Goal: Transaction & Acquisition: Purchase product/service

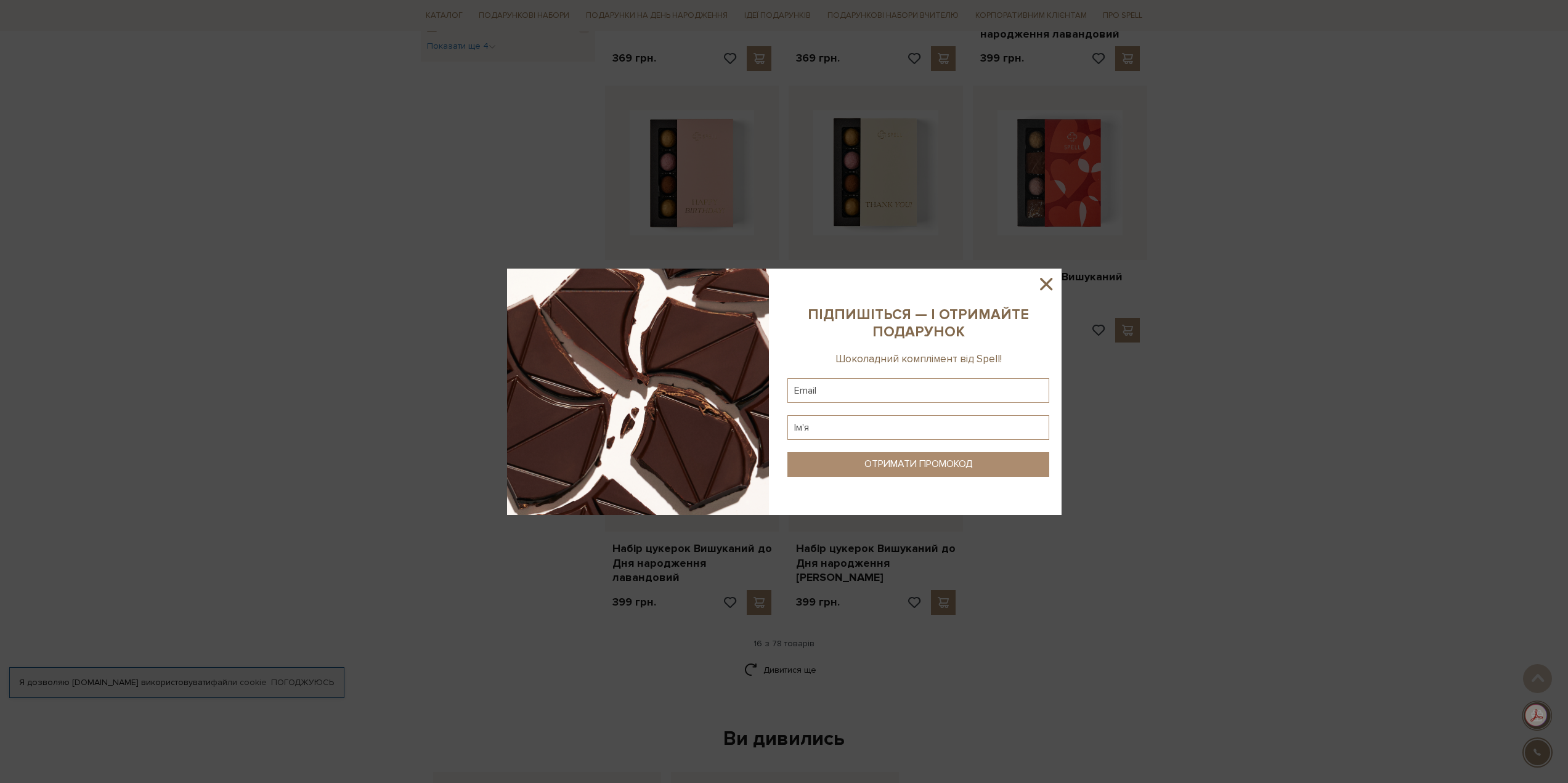
scroll to position [740, 0]
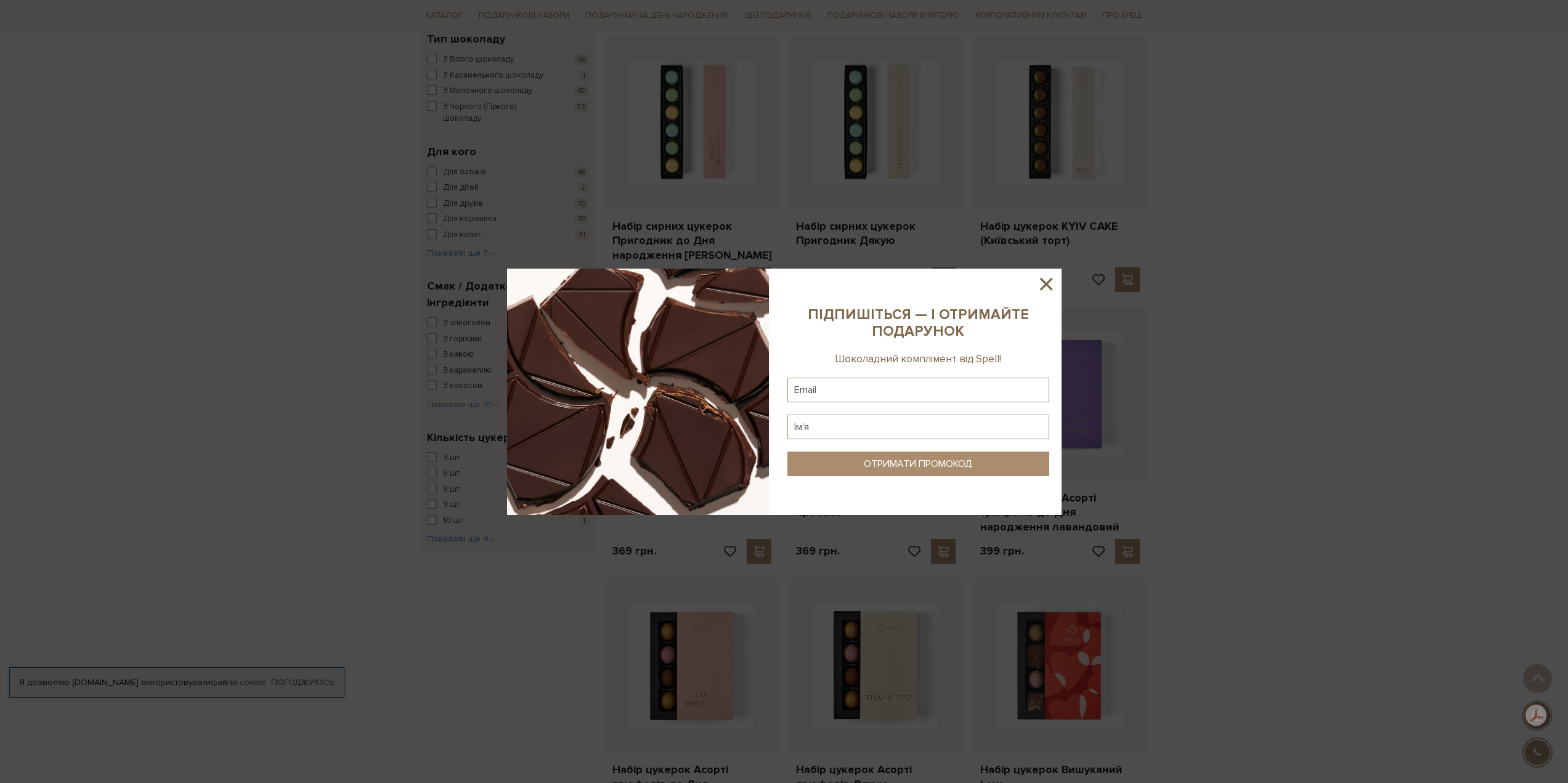
click at [1052, 285] on icon at bounding box center [1046, 283] width 21 height 21
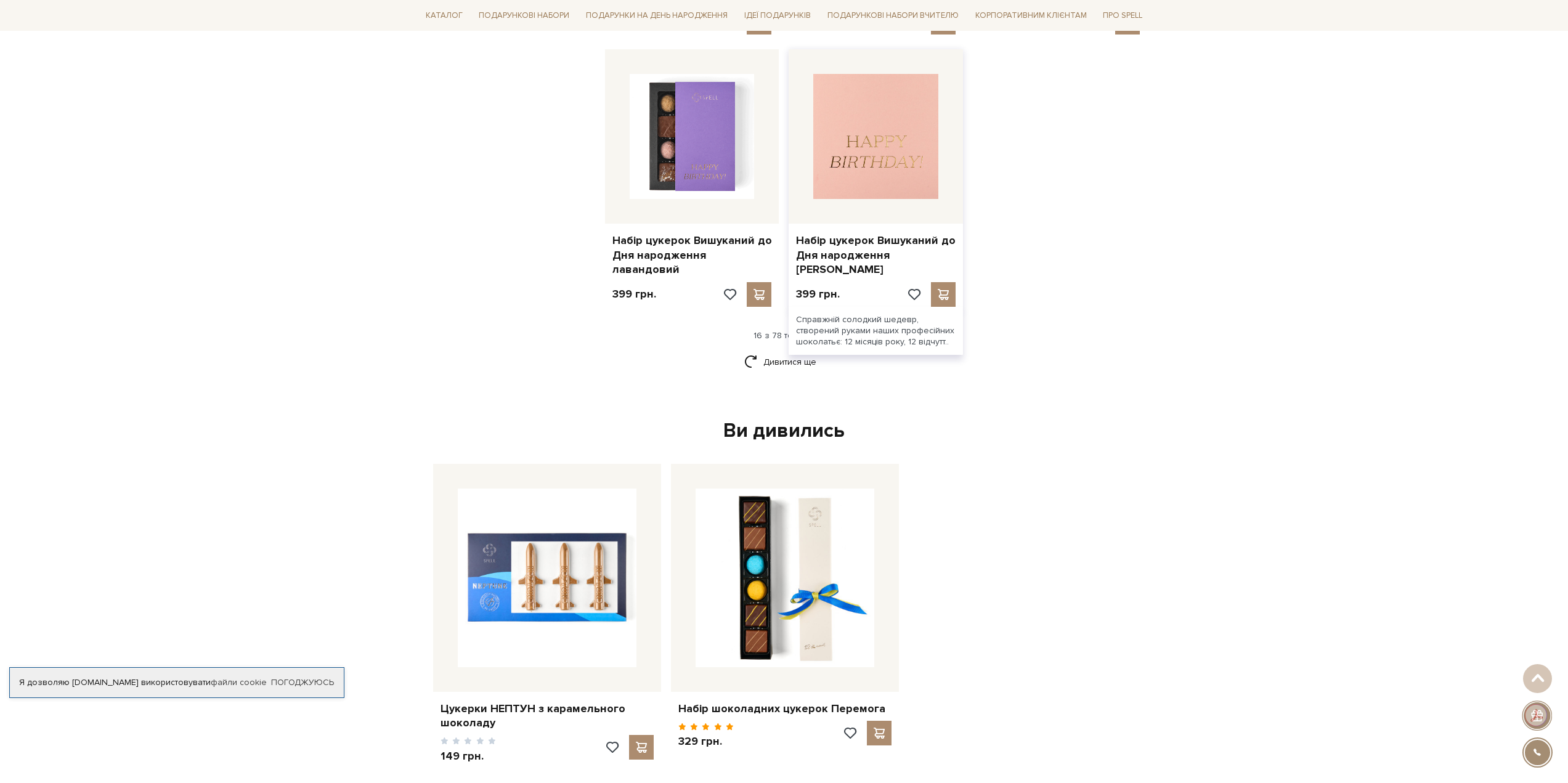
scroll to position [1788, 0]
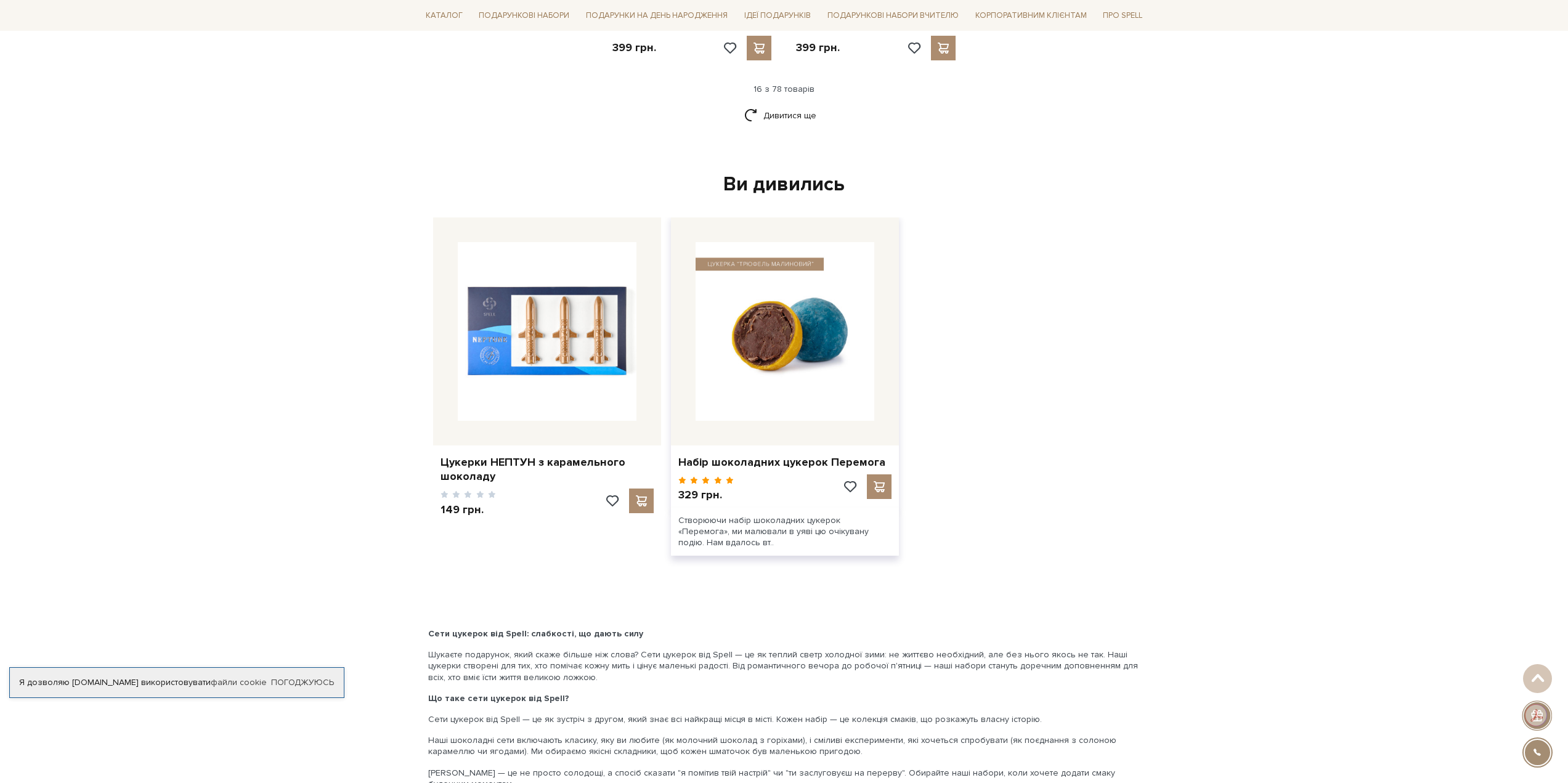
click at [759, 314] on img at bounding box center [784, 332] width 179 height 179
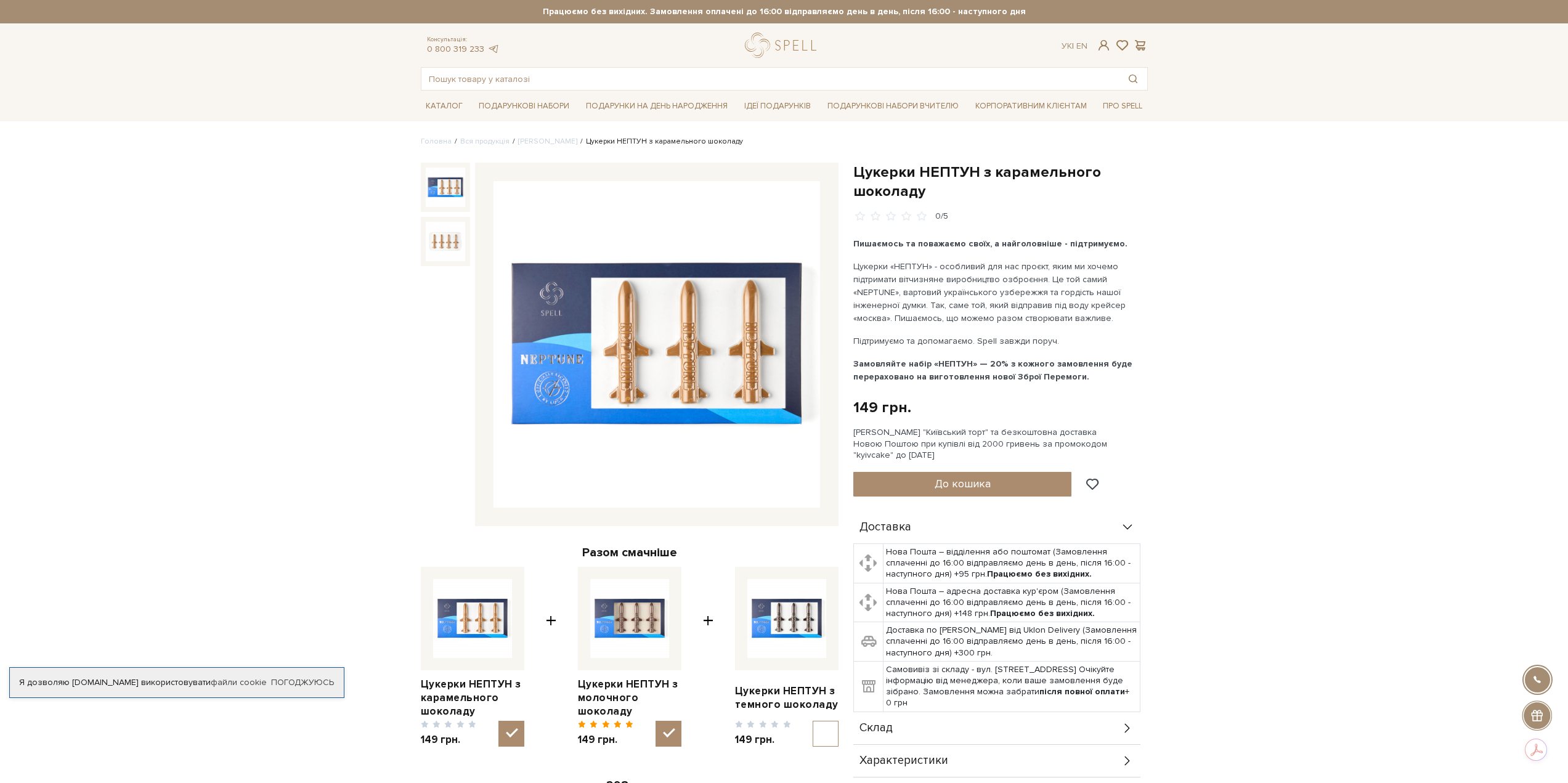
click at [674, 333] on img at bounding box center [657, 345] width 326 height 327
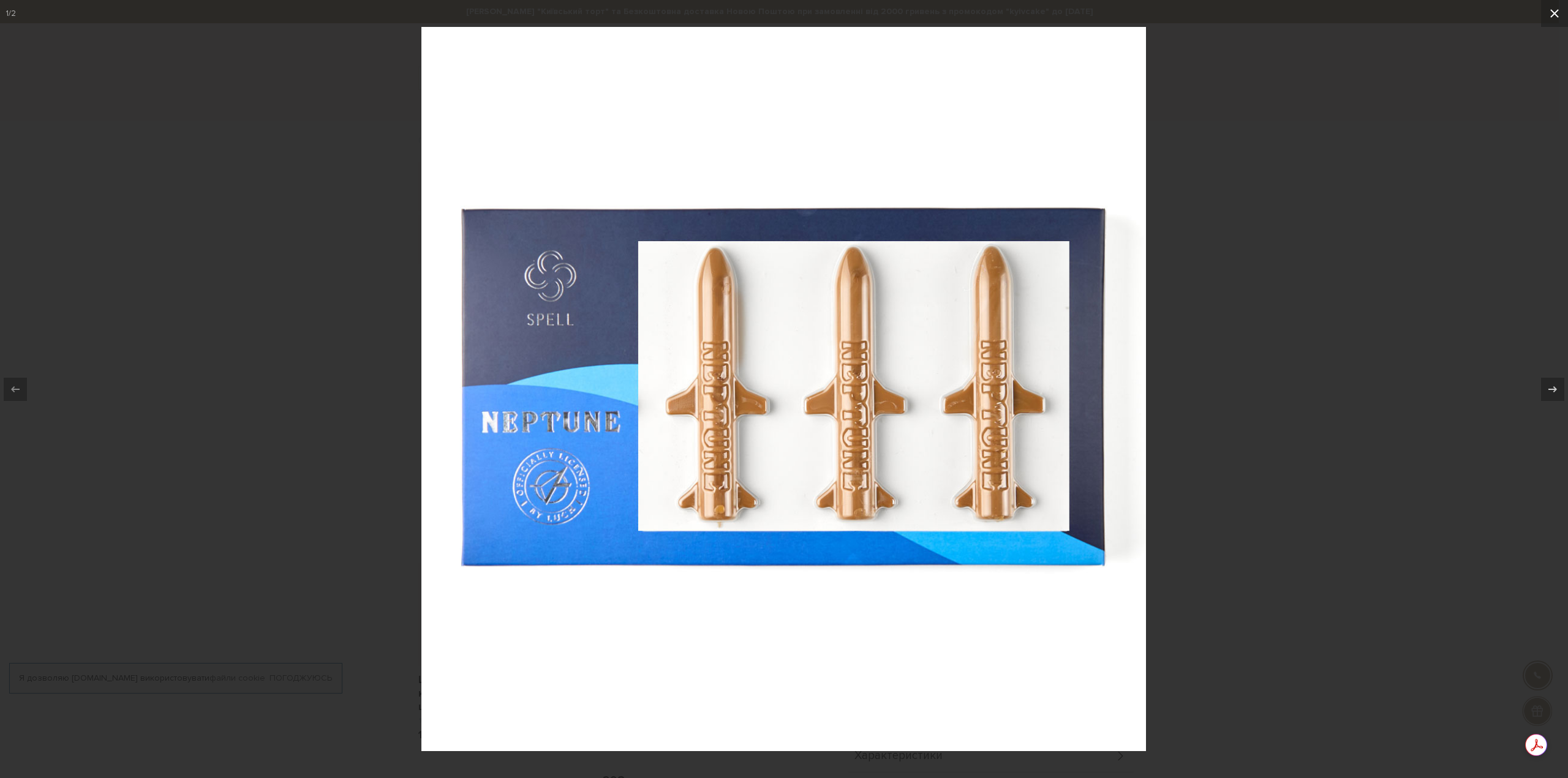
click at [1558, 11] on icon at bounding box center [1555, 13] width 8 height 8
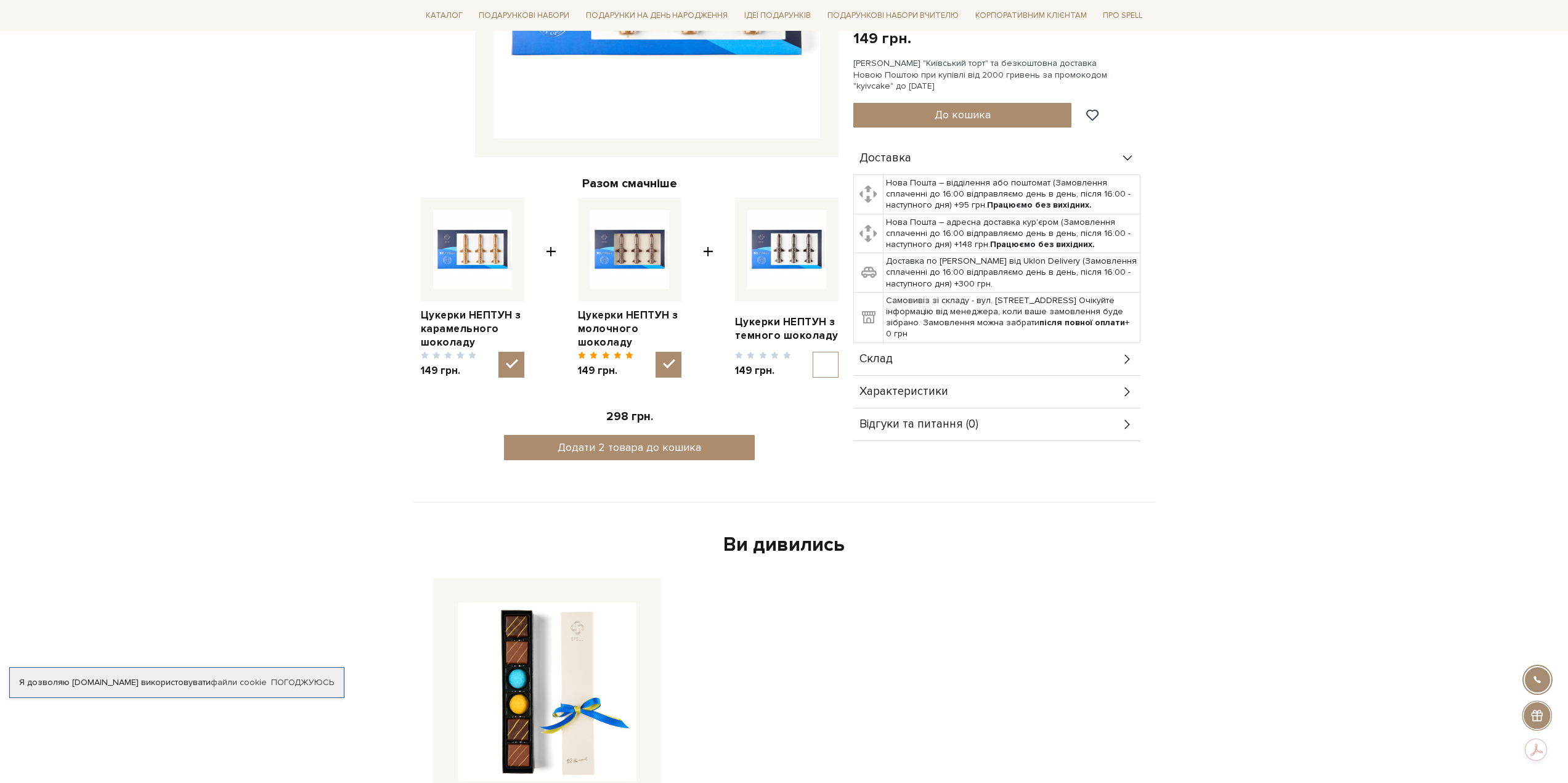
scroll to position [370, 0]
click at [827, 366] on input "checkbox" at bounding box center [825, 364] width 26 height 26
checkbox input "true"
click at [664, 361] on input "checkbox" at bounding box center [668, 364] width 26 height 26
checkbox input "false"
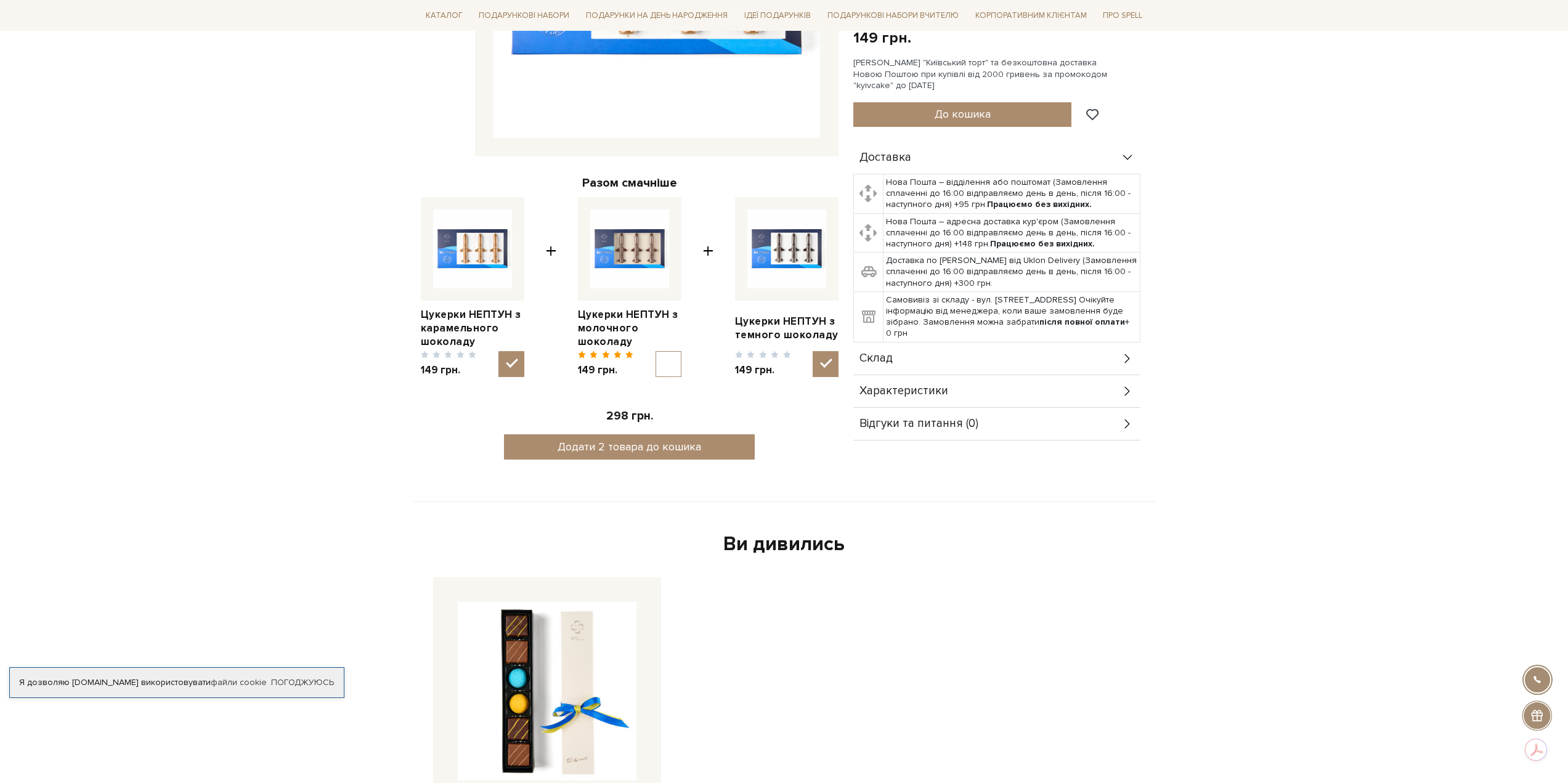
click at [510, 362] on input "checkbox" at bounding box center [511, 364] width 26 height 26
checkbox input "false"
click at [785, 245] on img at bounding box center [786, 249] width 79 height 79
click at [813, 352] on input "checkbox" at bounding box center [825, 364] width 26 height 26
click at [794, 250] on img at bounding box center [786, 249] width 79 height 79
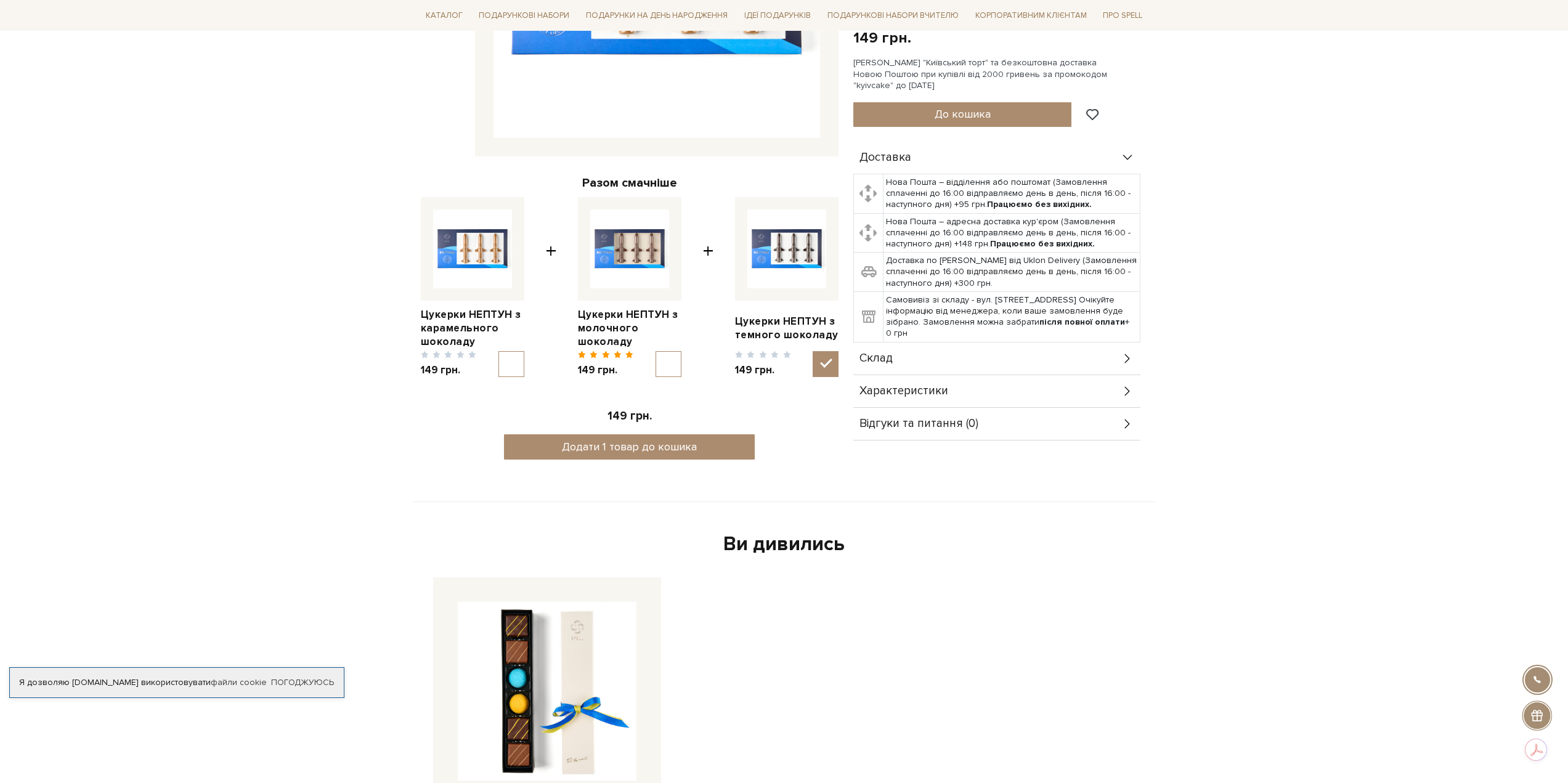
click at [813, 352] on input "checkbox" at bounding box center [825, 364] width 26 height 26
click at [784, 243] on img at bounding box center [786, 249] width 79 height 79
click at [813, 352] on input "checkbox" at bounding box center [825, 364] width 26 height 26
checkbox input "true"
click at [634, 252] on img at bounding box center [630, 249] width 79 height 79
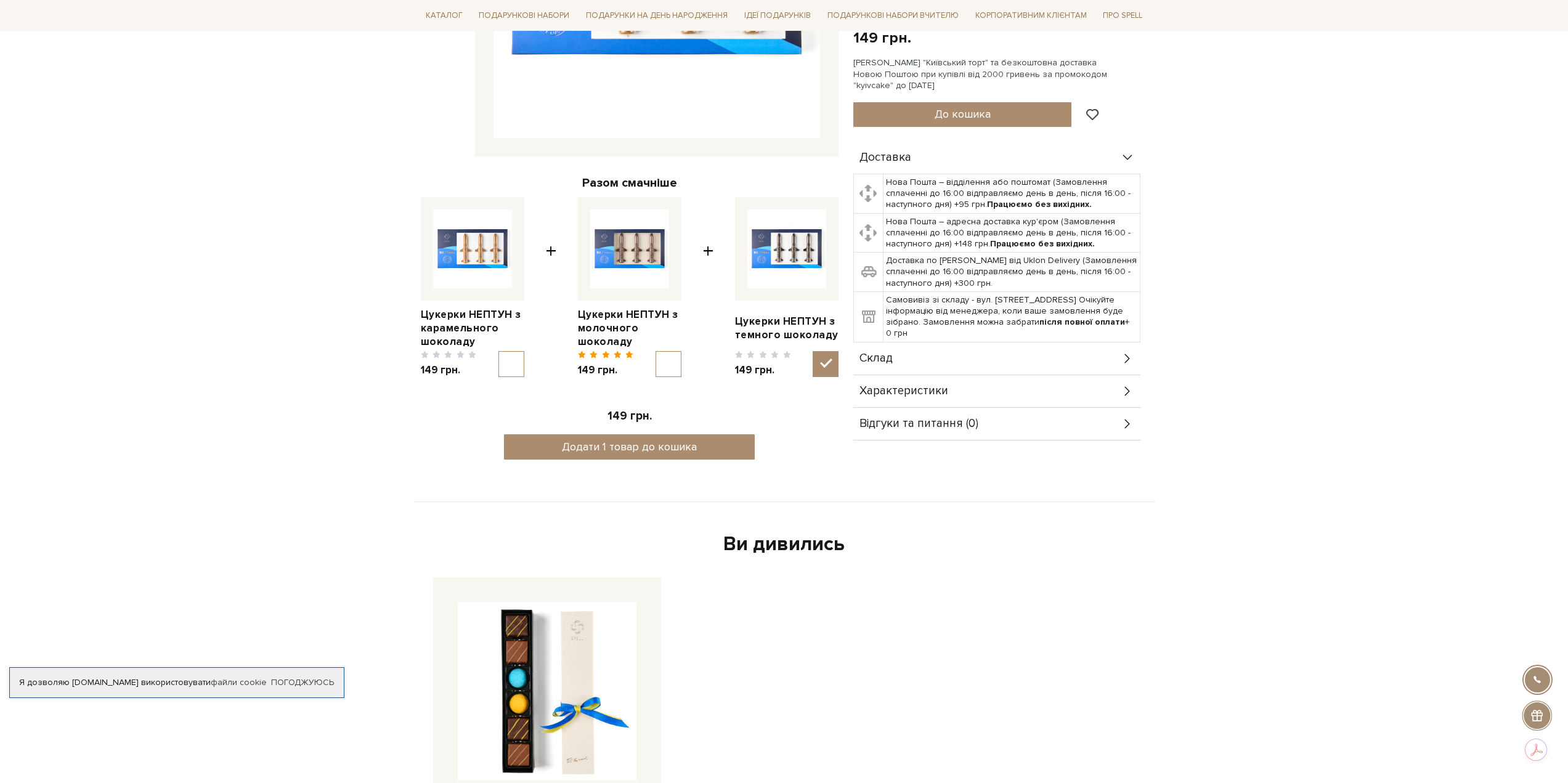
click at [655, 352] on input "checkbox" at bounding box center [668, 364] width 26 height 26
checkbox input "true"
click at [485, 247] on img at bounding box center [472, 249] width 79 height 79
click at [499, 352] on input "checkbox" at bounding box center [511, 364] width 26 height 26
checkbox input "true"
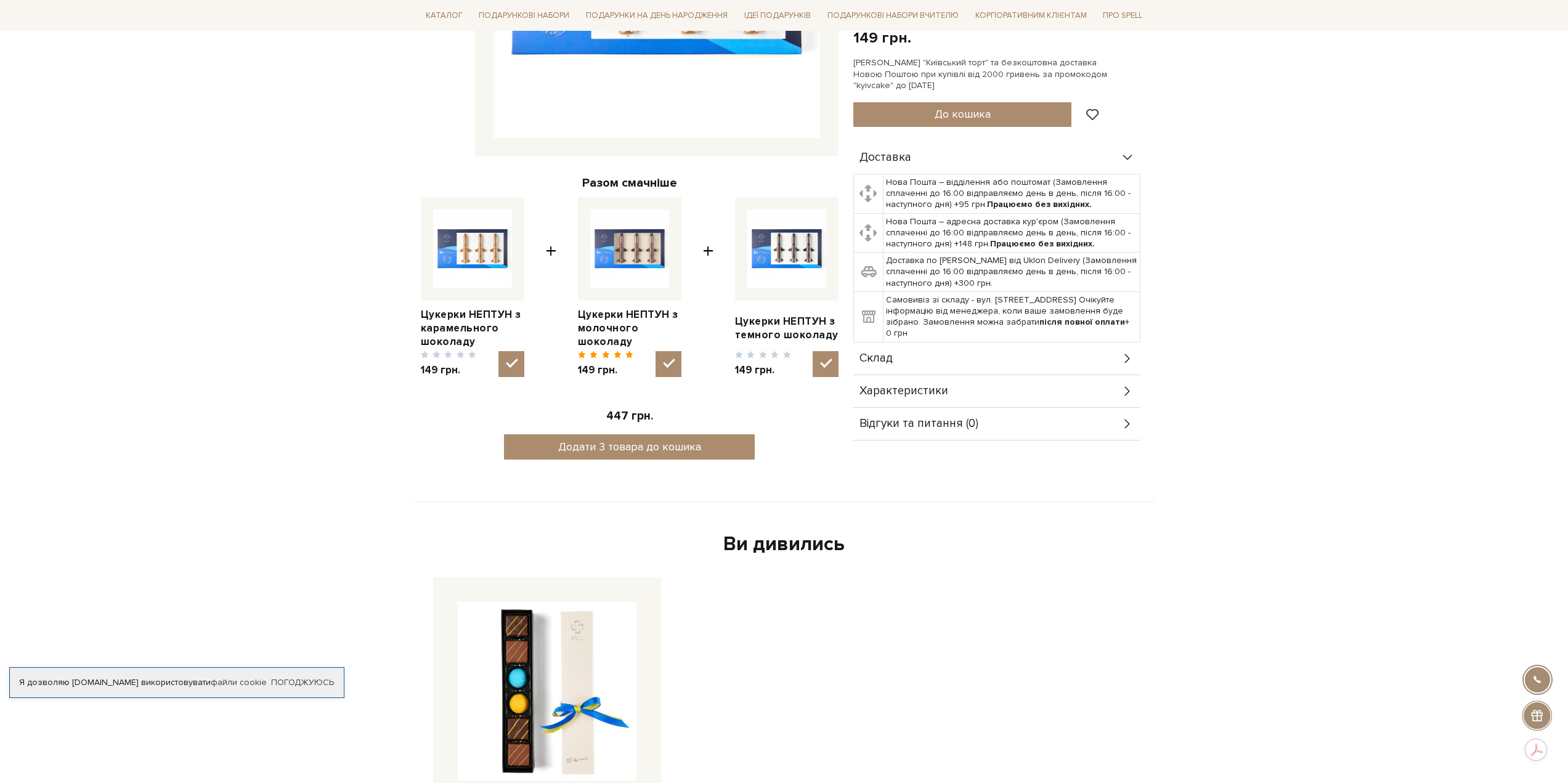
click at [783, 245] on img at bounding box center [786, 249] width 79 height 79
click at [813, 352] on input "checkbox" at bounding box center [825, 364] width 26 height 26
click at [807, 256] on img at bounding box center [786, 249] width 79 height 79
click at [813, 352] on input "checkbox" at bounding box center [825, 364] width 26 height 26
checkbox input "true"
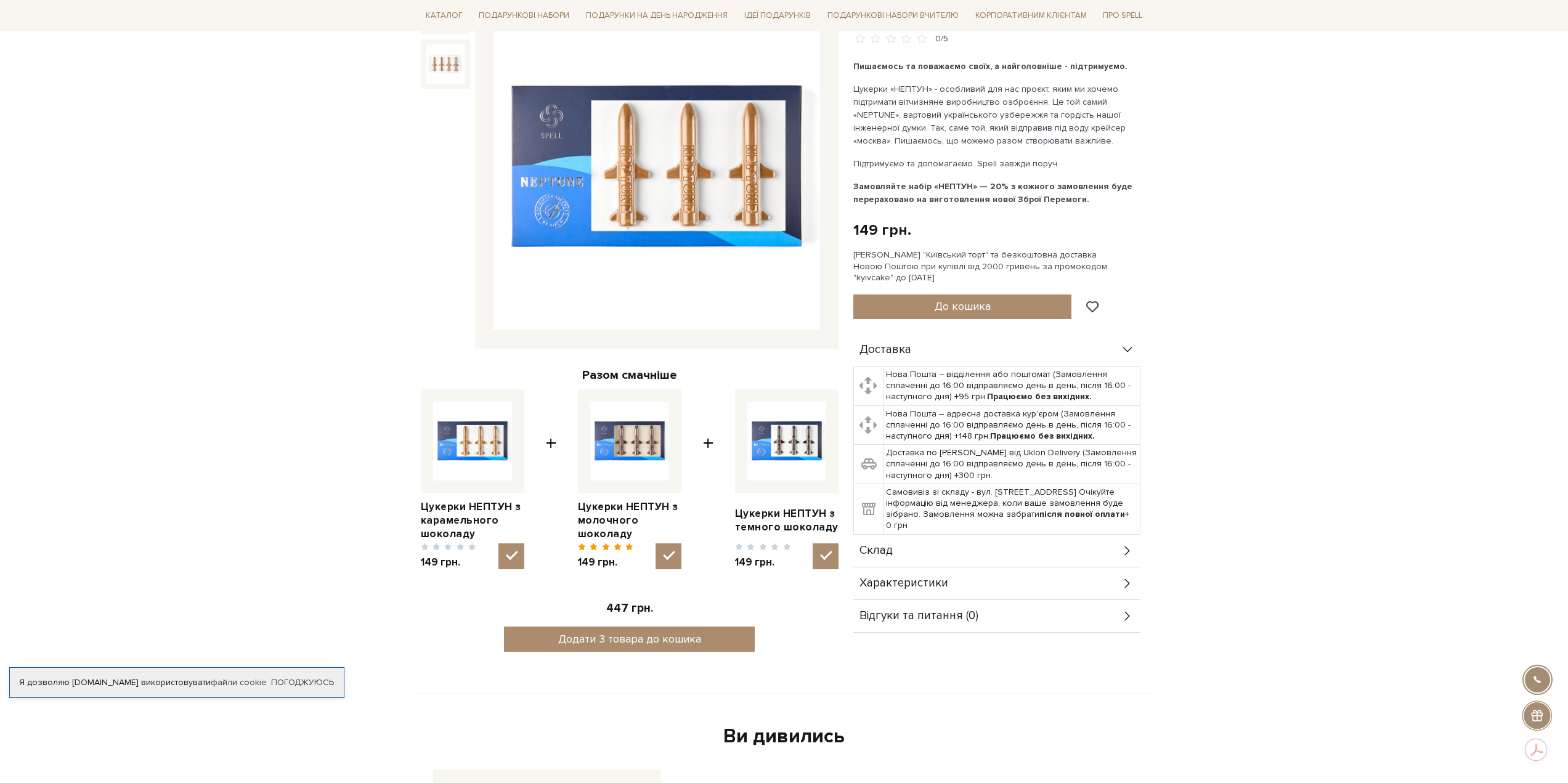
scroll to position [185, 0]
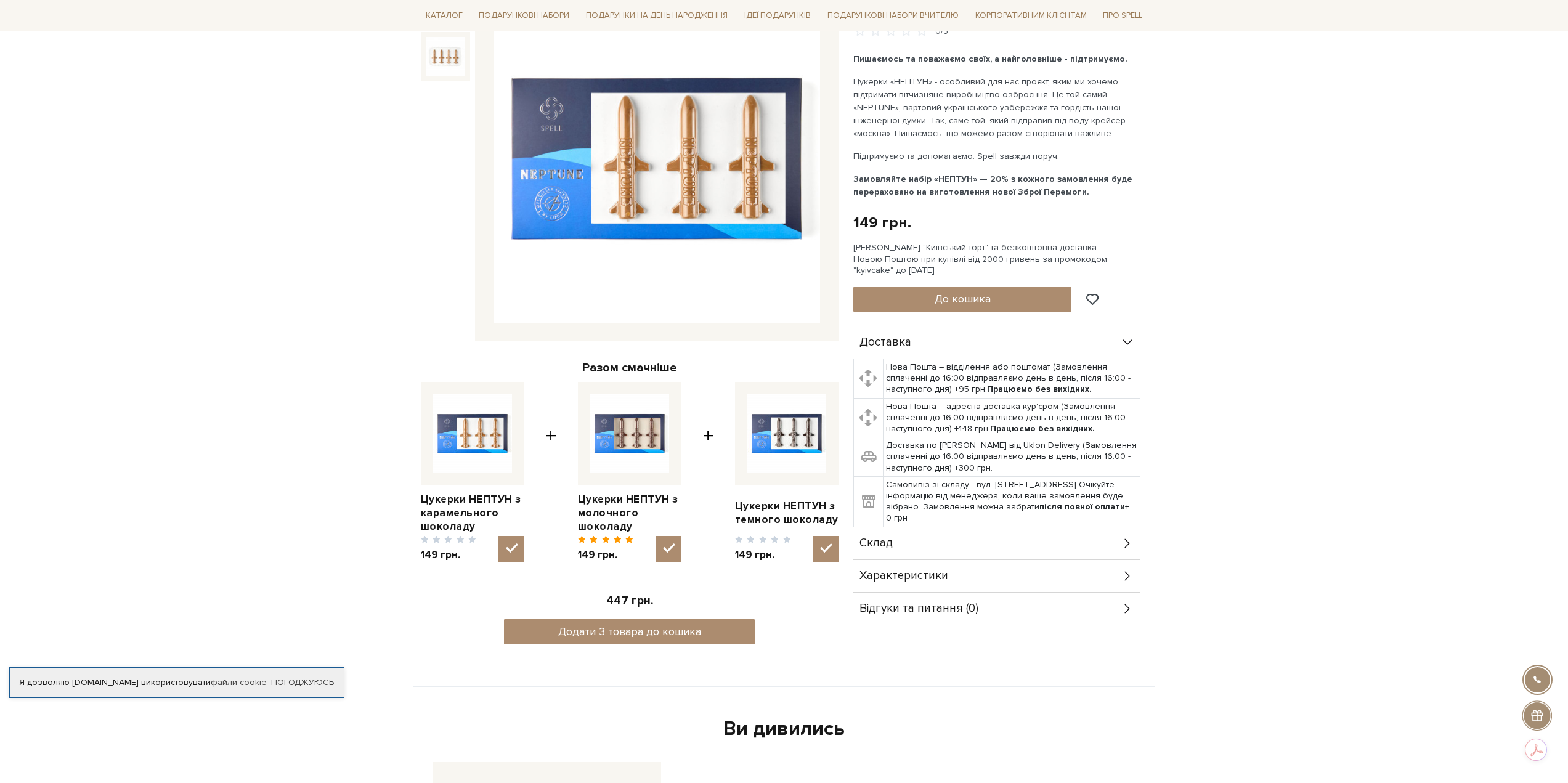
click at [631, 435] on img at bounding box center [630, 433] width 79 height 79
click at [655, 536] on input "checkbox" at bounding box center [668, 549] width 26 height 26
checkbox input "false"
click at [652, 197] on img at bounding box center [657, 160] width 326 height 327
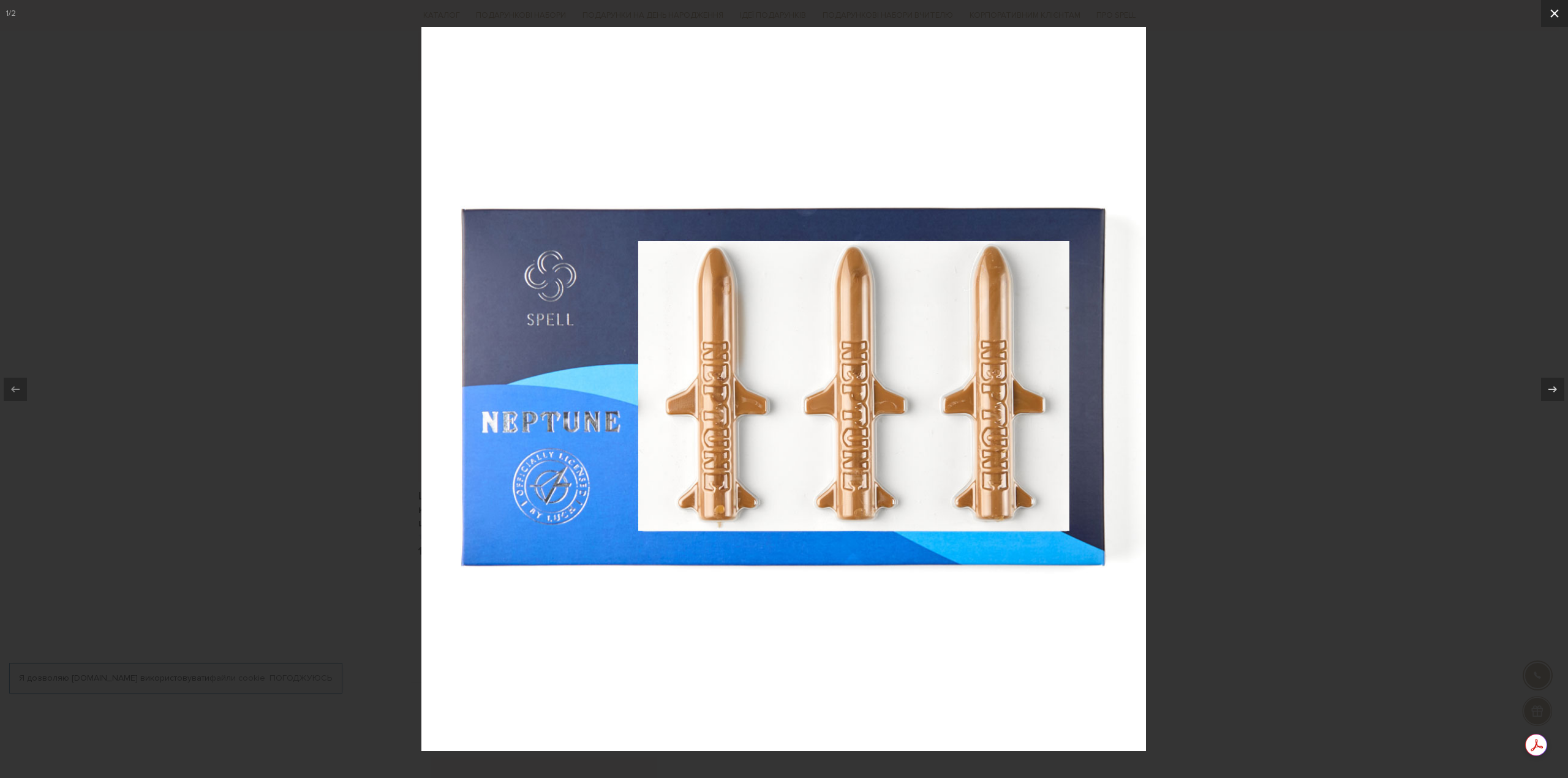
click at [1553, 11] on icon at bounding box center [1555, 13] width 15 height 15
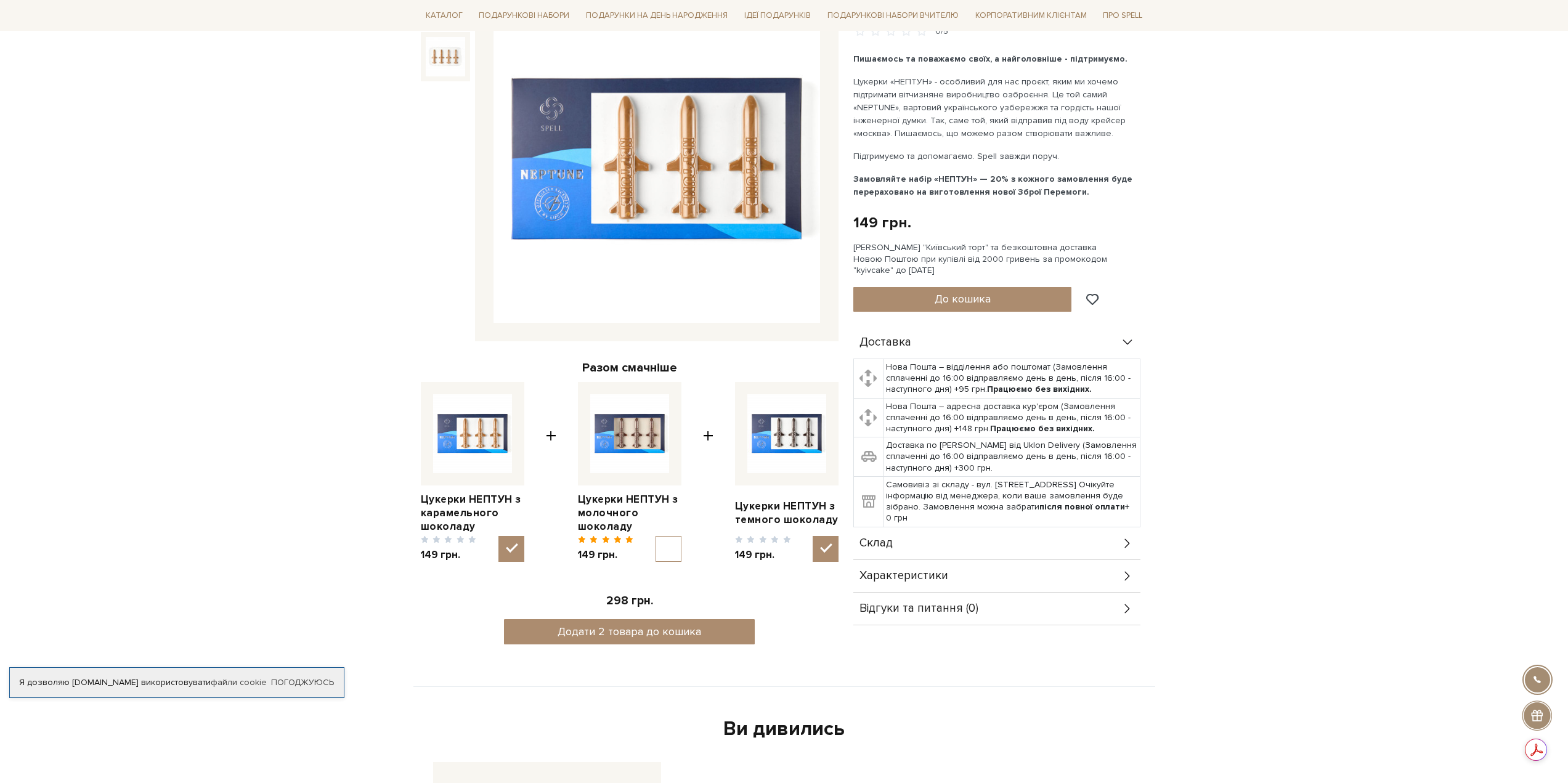
click at [517, 551] on input "checkbox" at bounding box center [511, 549] width 26 height 26
checkbox input "false"
click at [702, 637] on button "Додати 1 товар до кошика" at bounding box center [629, 632] width 251 height 25
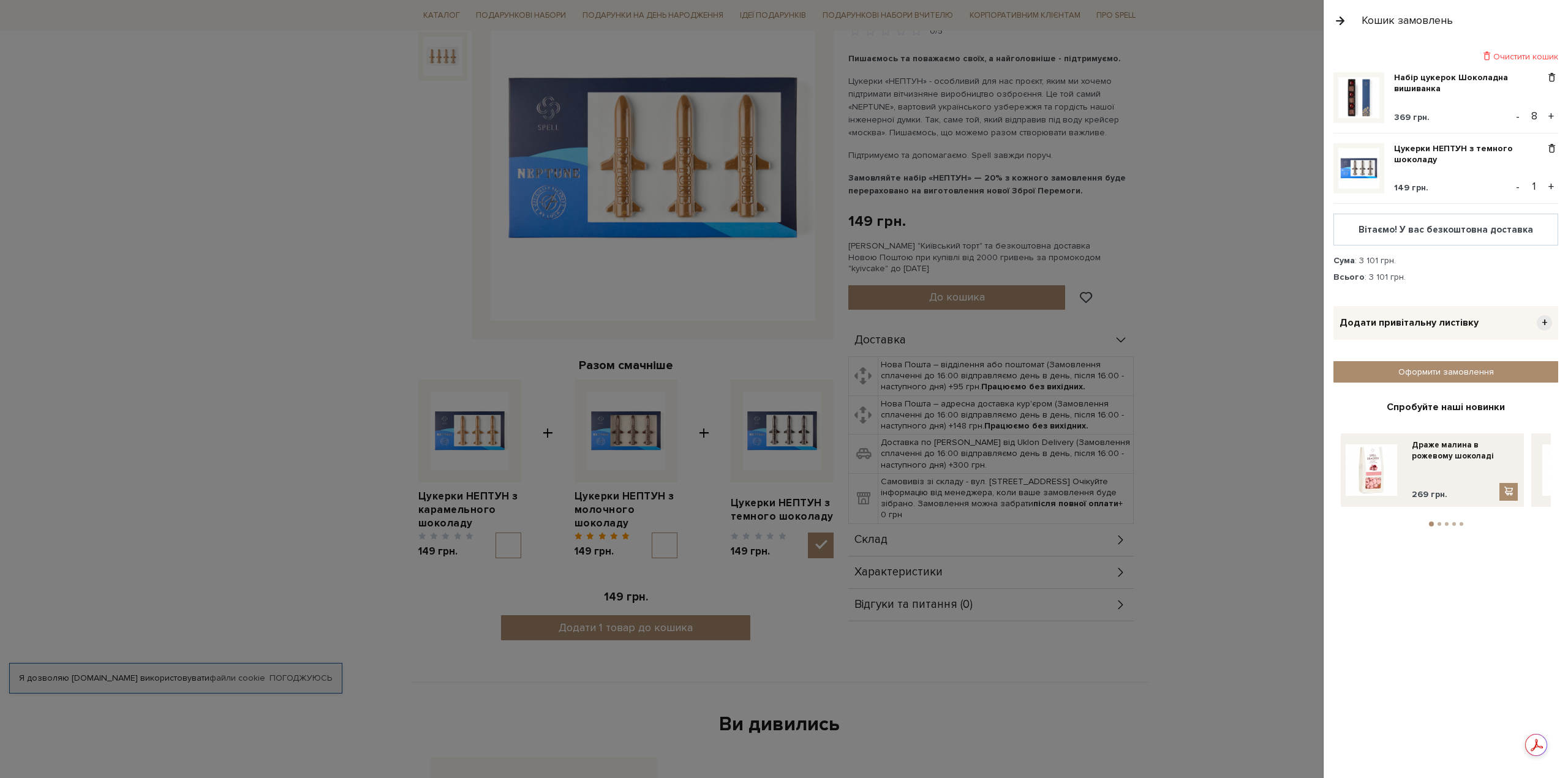
click at [1551, 188] on button "+" at bounding box center [1551, 187] width 14 height 18
click at [1544, 180] on button "+" at bounding box center [1551, 187] width 14 height 18
click at [1545, 180] on button "+" at bounding box center [1551, 187] width 14 height 18
click at [1274, 638] on div at bounding box center [784, 389] width 1568 height 778
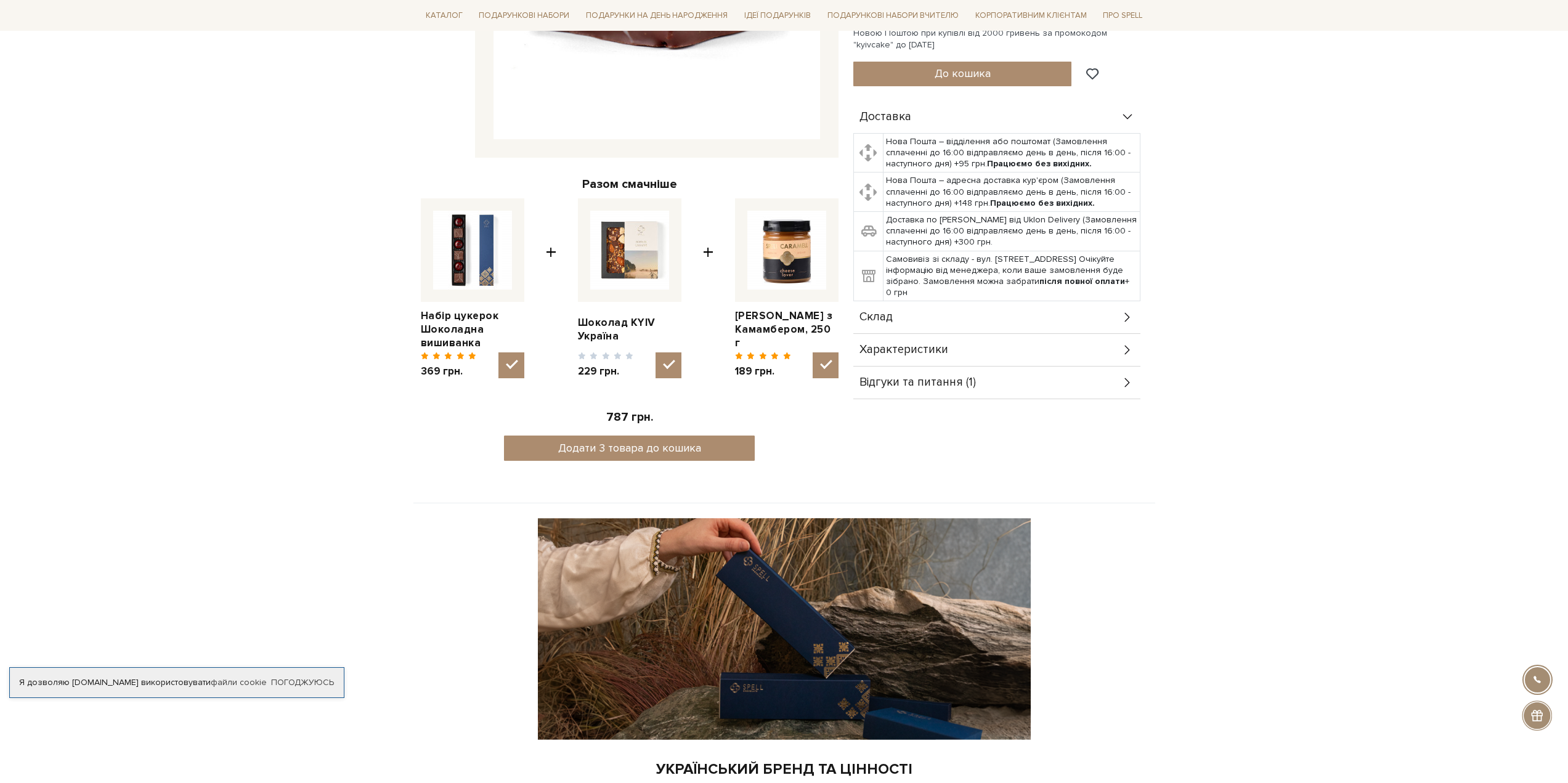
scroll to position [370, 0]
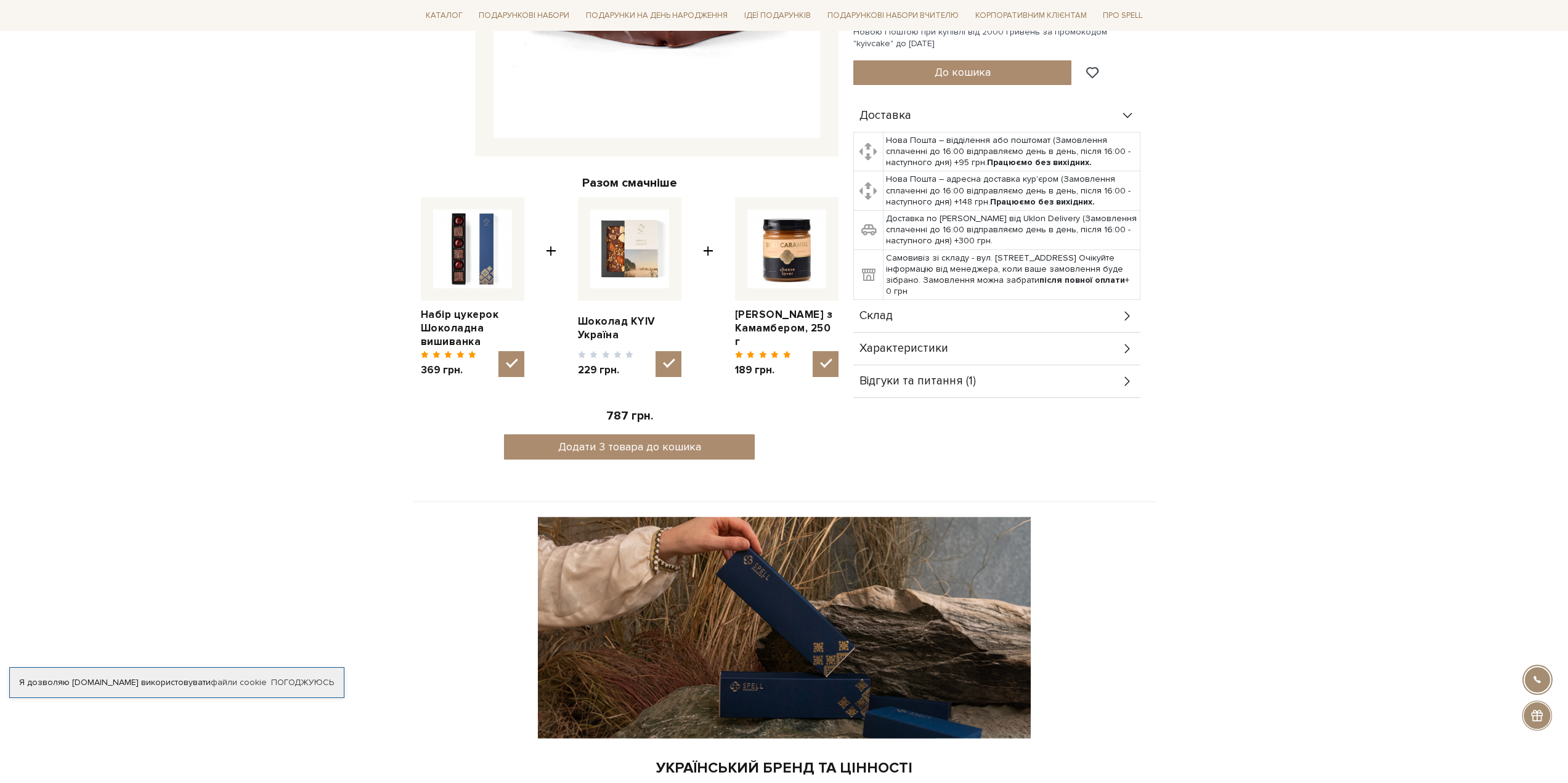
click at [480, 240] on img at bounding box center [472, 249] width 79 height 79
click at [499, 352] on input "checkbox" at bounding box center [511, 364] width 26 height 26
click at [480, 240] on img at bounding box center [472, 249] width 79 height 79
click at [499, 352] on input "checkbox" at bounding box center [511, 364] width 26 height 26
click at [480, 240] on img at bounding box center [472, 249] width 79 height 79
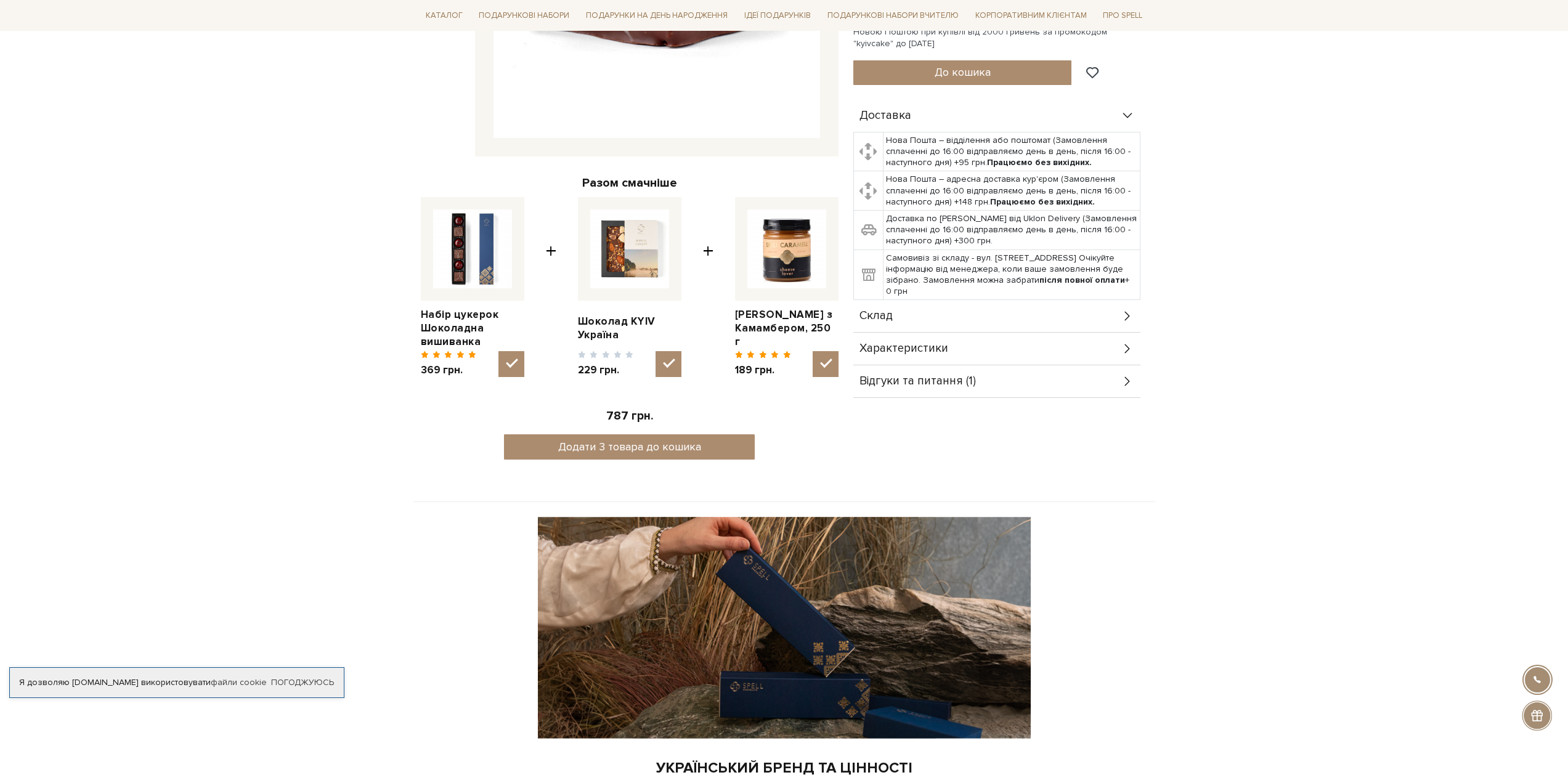
click at [499, 352] on input "checkbox" at bounding box center [511, 364] width 26 height 26
click at [480, 240] on img at bounding box center [472, 249] width 79 height 79
click at [499, 352] on input "checkbox" at bounding box center [511, 364] width 26 height 26
checkbox input "true"
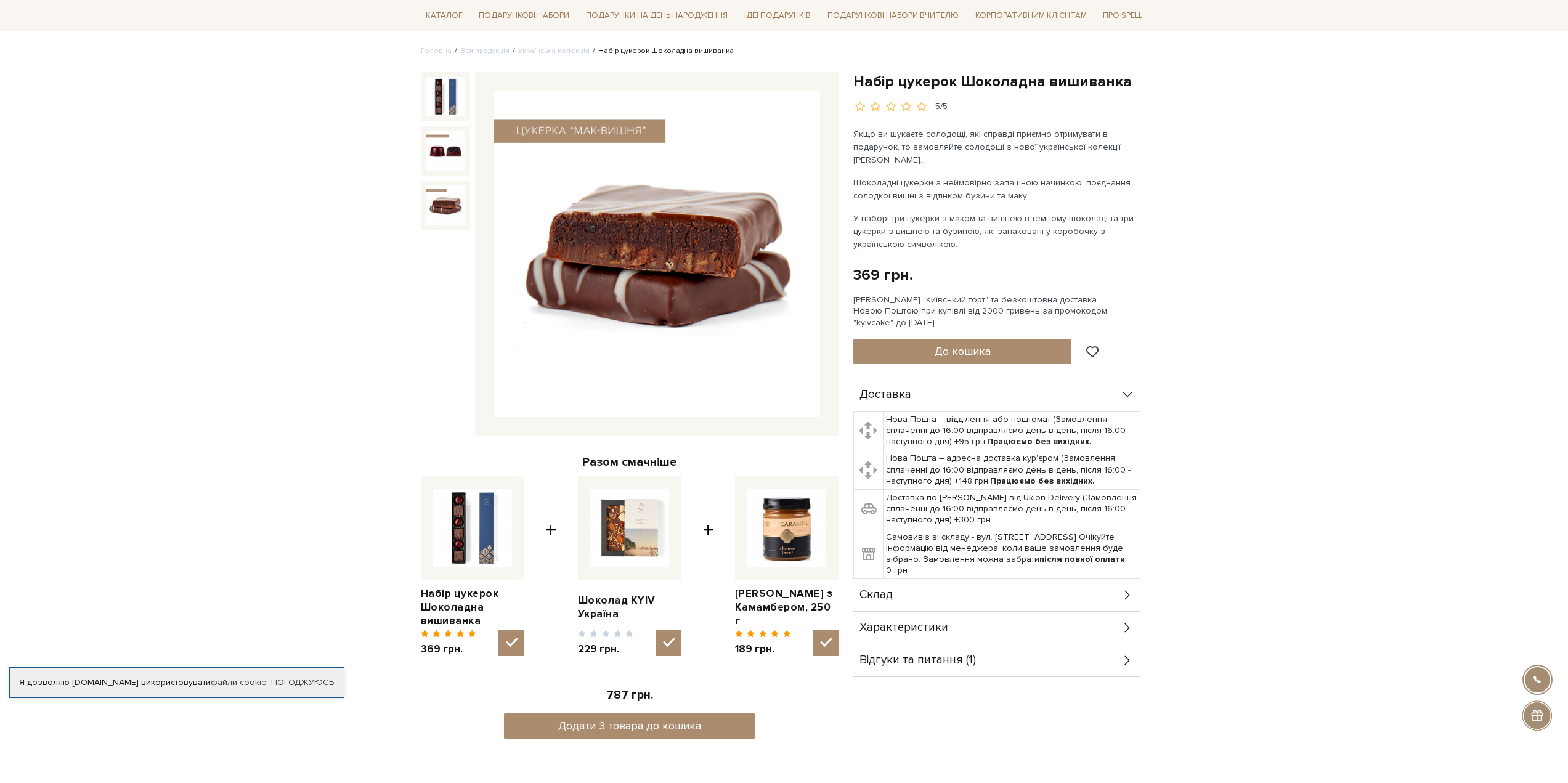
scroll to position [62, 0]
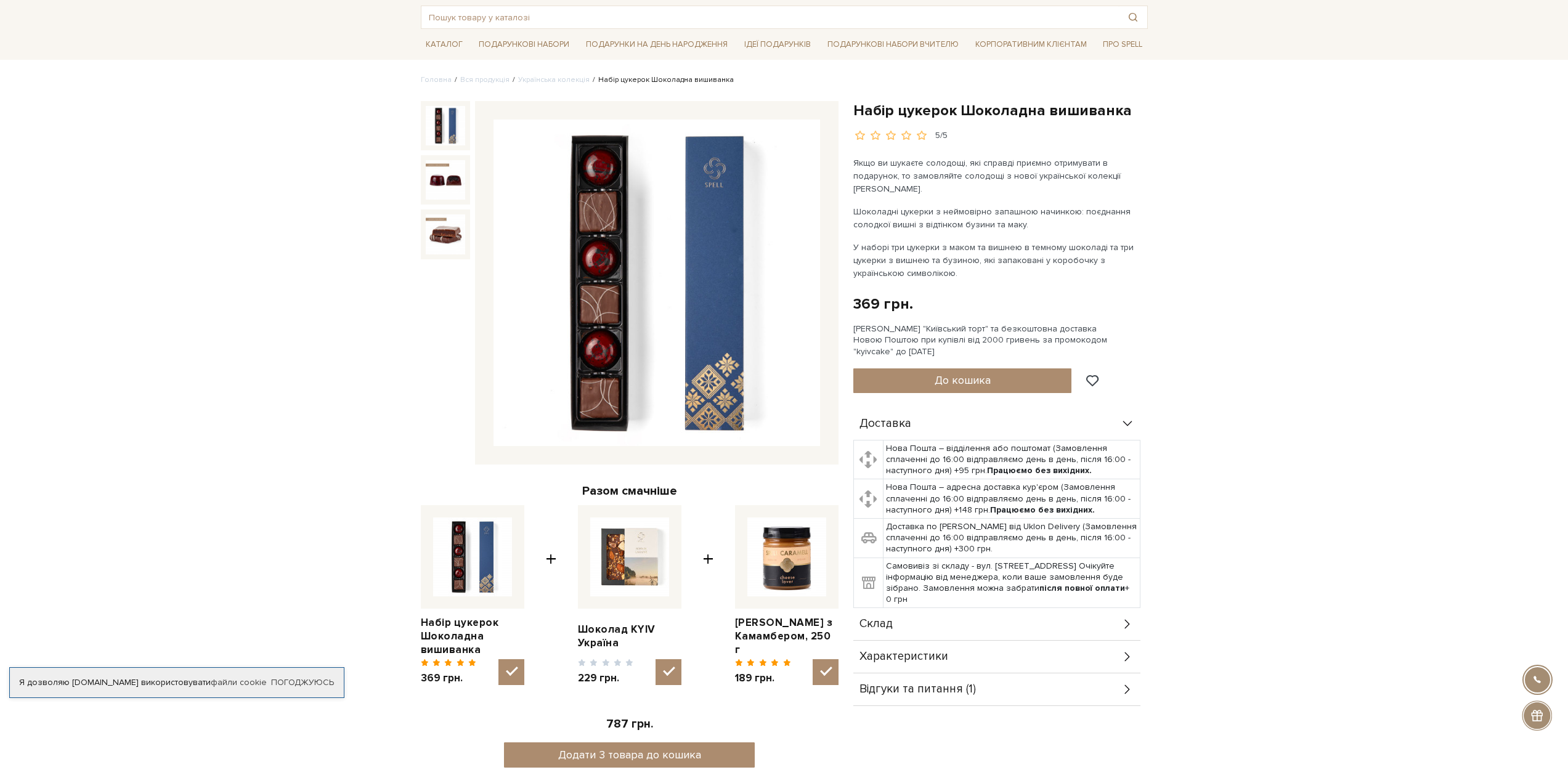
click at [437, 120] on img at bounding box center [445, 125] width 39 height 39
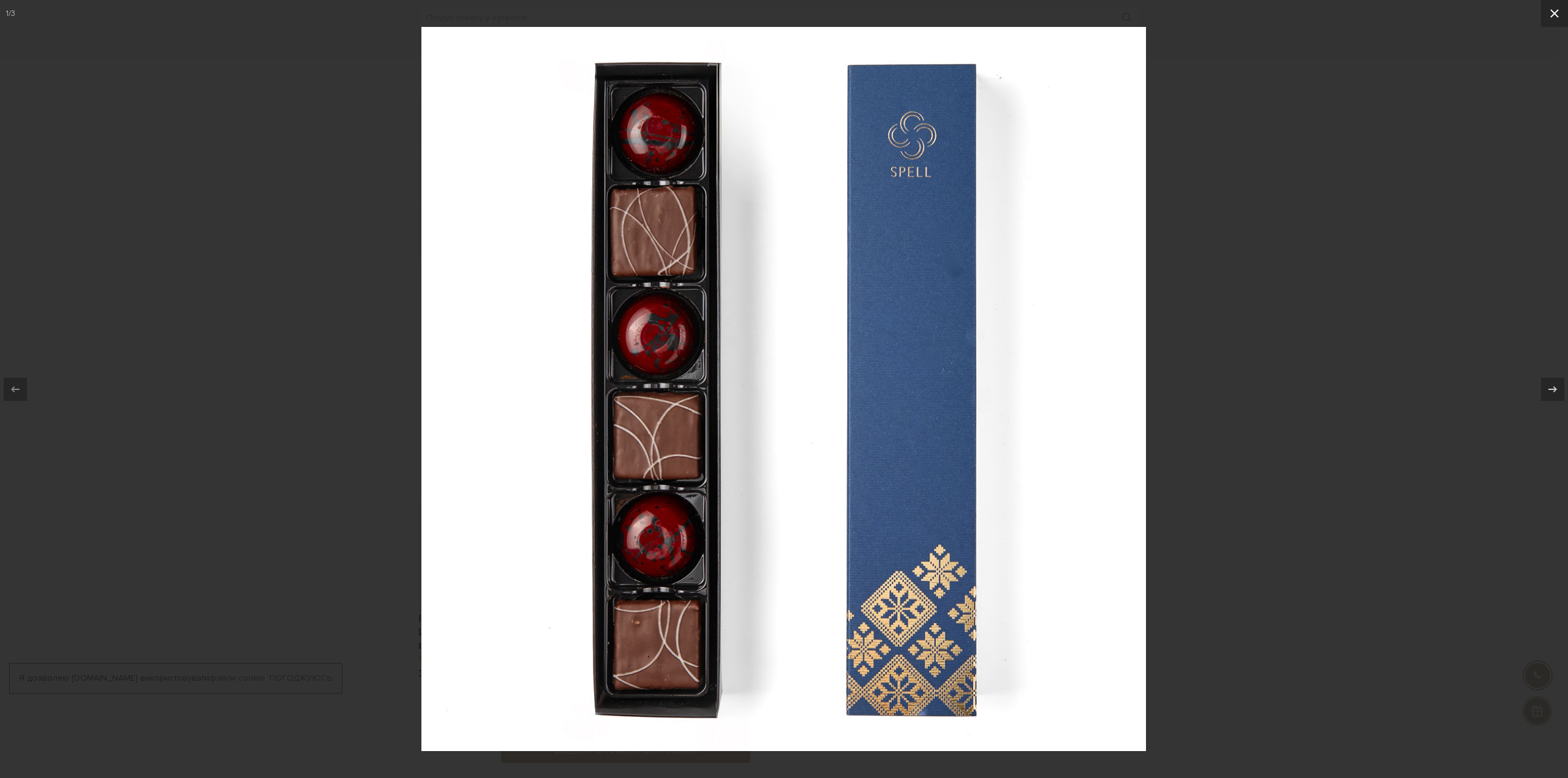
click at [1552, 16] on icon at bounding box center [1555, 13] width 8 height 8
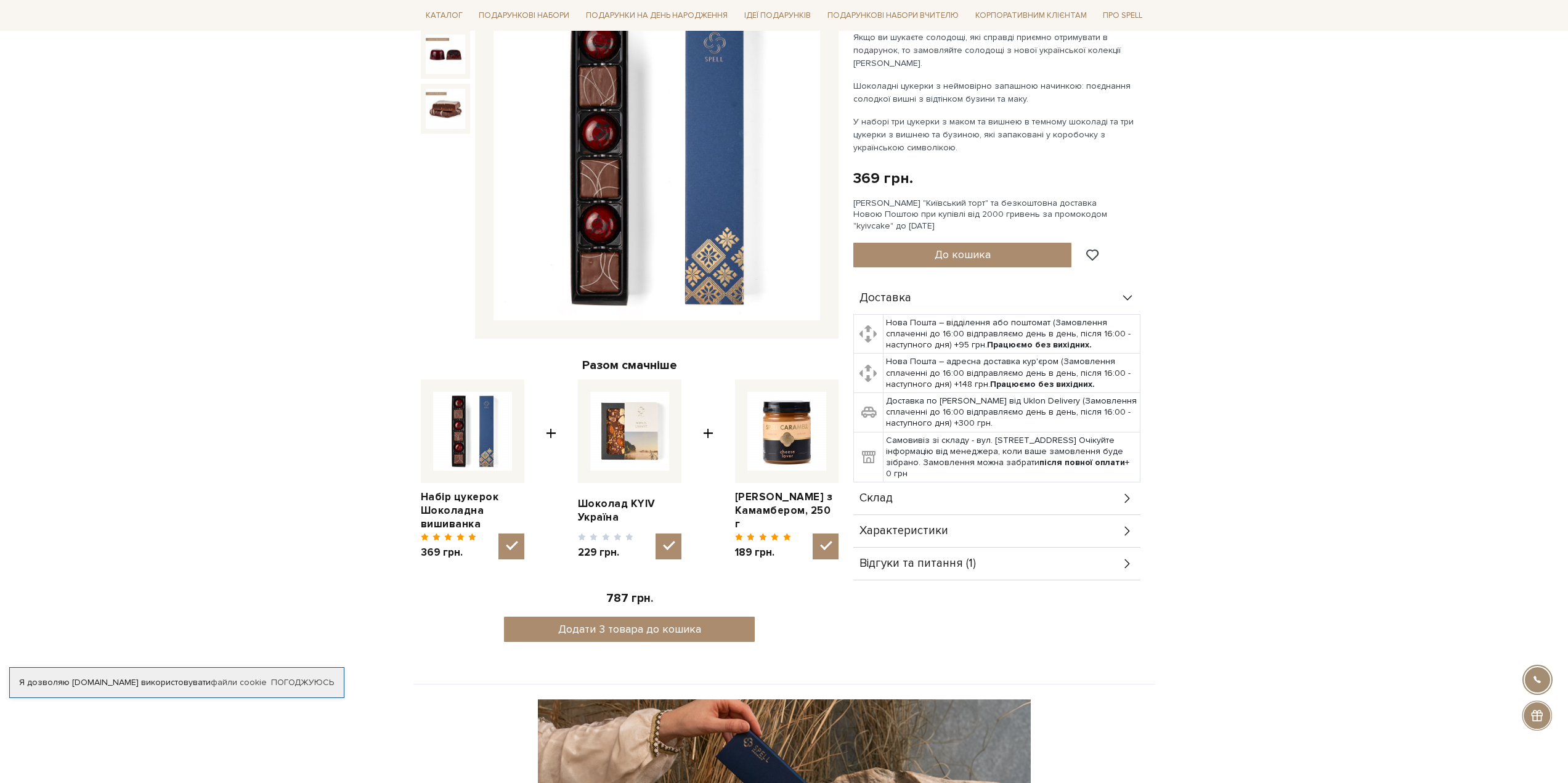
scroll to position [185, 0]
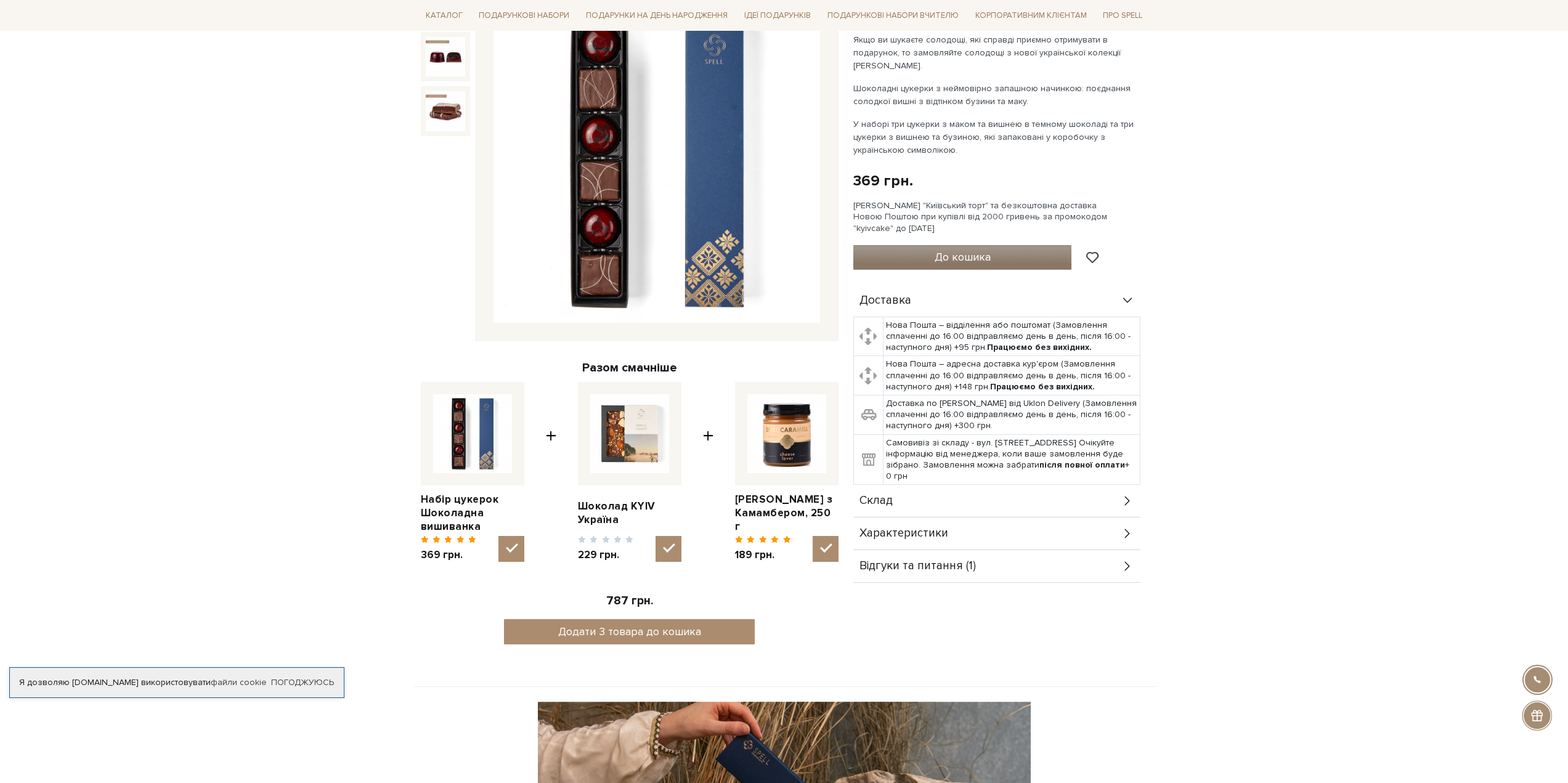
click at [1013, 245] on button "До кошика" at bounding box center [963, 257] width 219 height 25
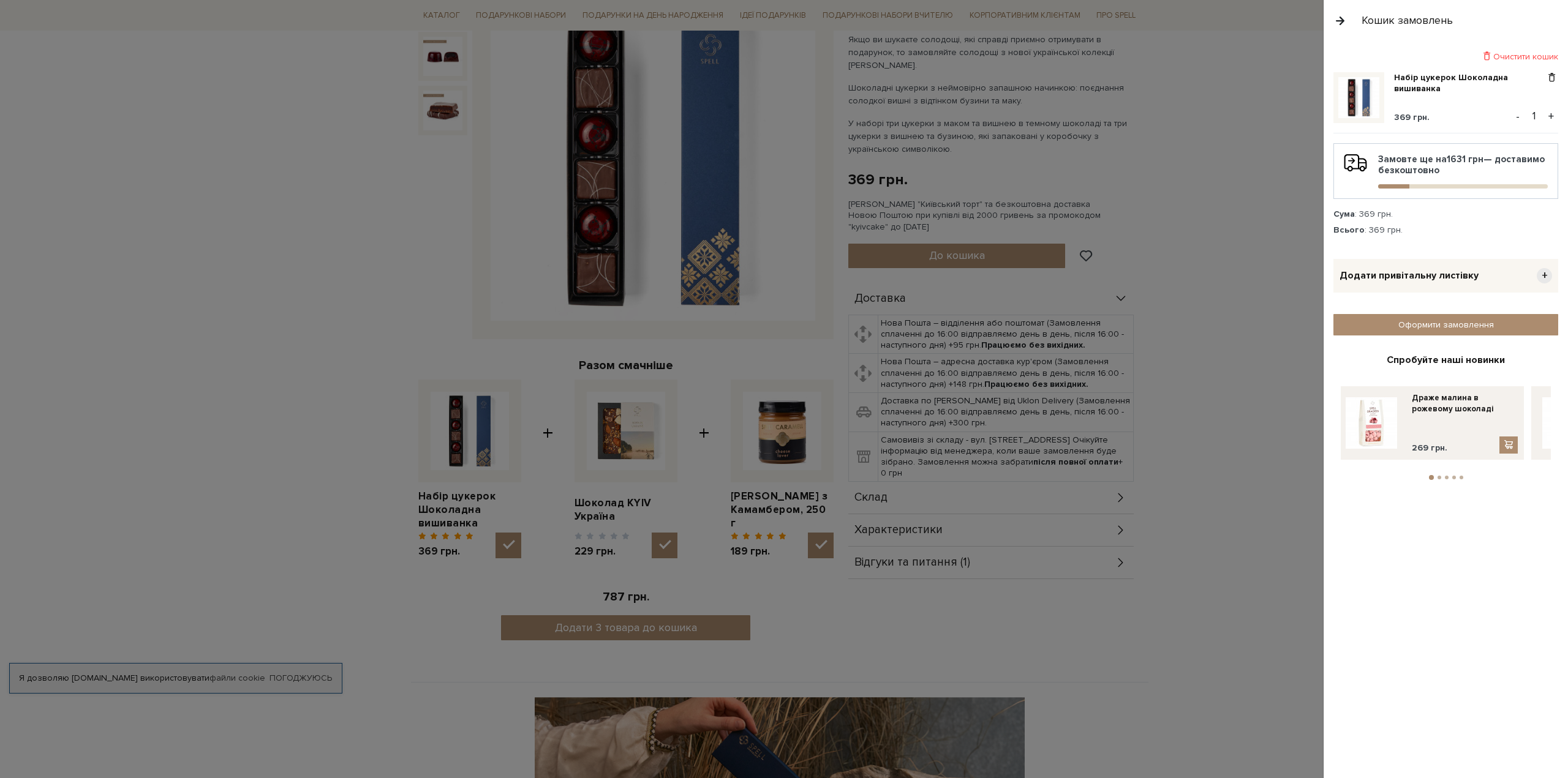
click at [1552, 118] on button "+" at bounding box center [1551, 116] width 14 height 18
click at [1552, 118] on div "Набір цукерок Шоколадна вишиванка 369 грн. - 2 + Замовте ще на 1262 грн — доста…" at bounding box center [1450, 156] width 234 height 168
click at [1546, 113] on button "+" at bounding box center [1551, 116] width 14 height 18
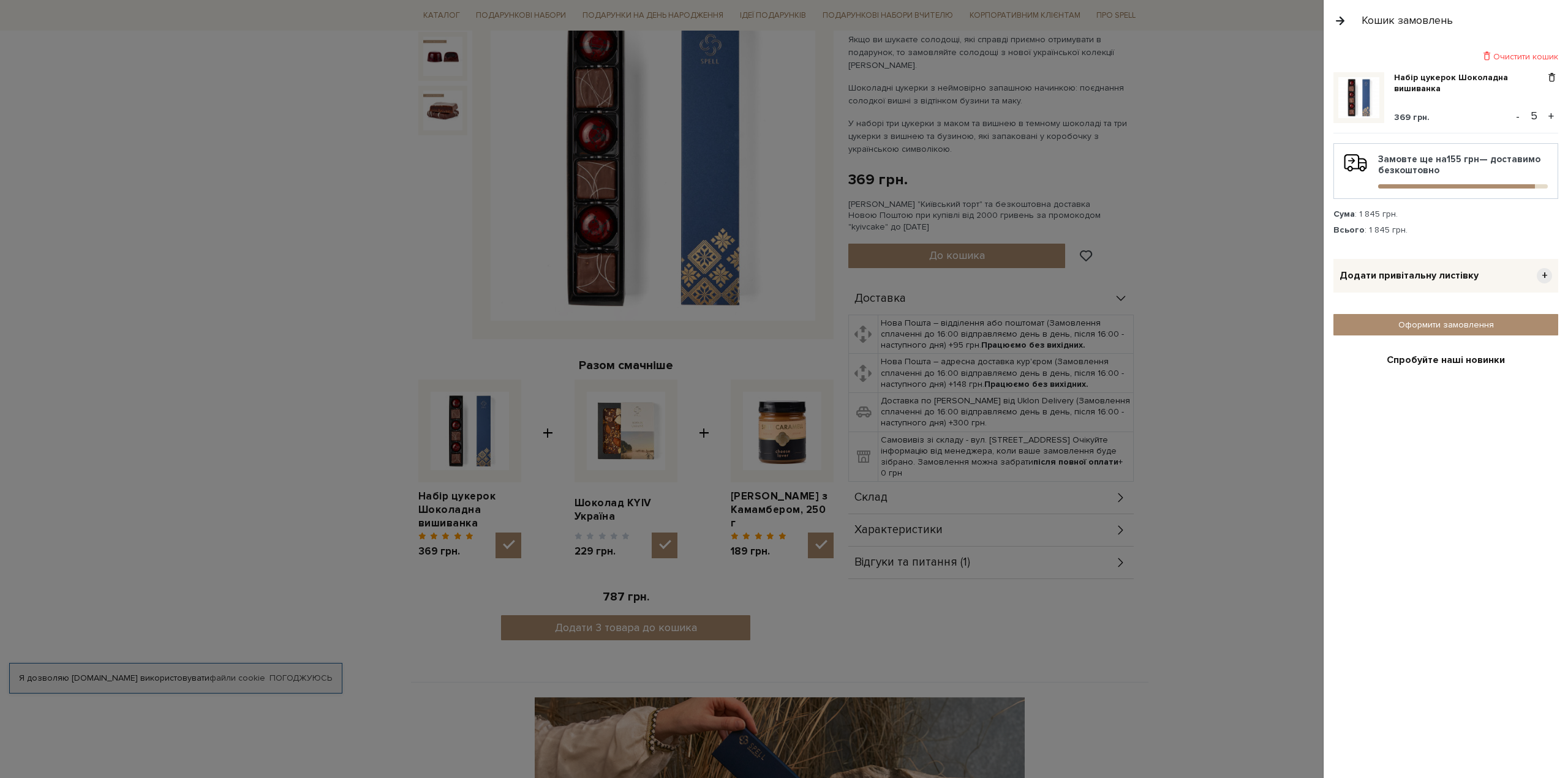
click at [1546, 113] on button "+" at bounding box center [1551, 116] width 14 height 18
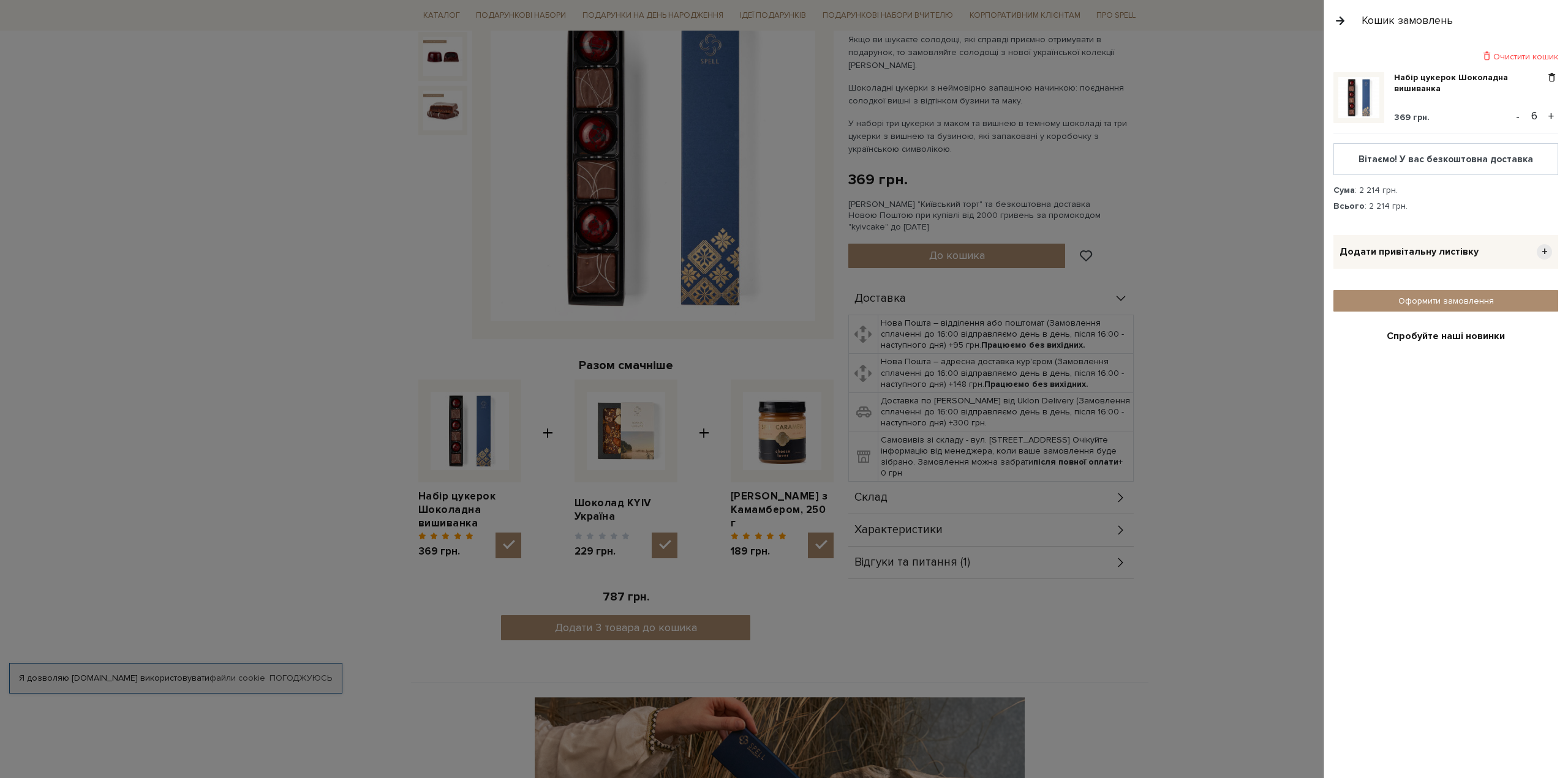
click at [1546, 113] on button "+" at bounding box center [1551, 116] width 14 height 18
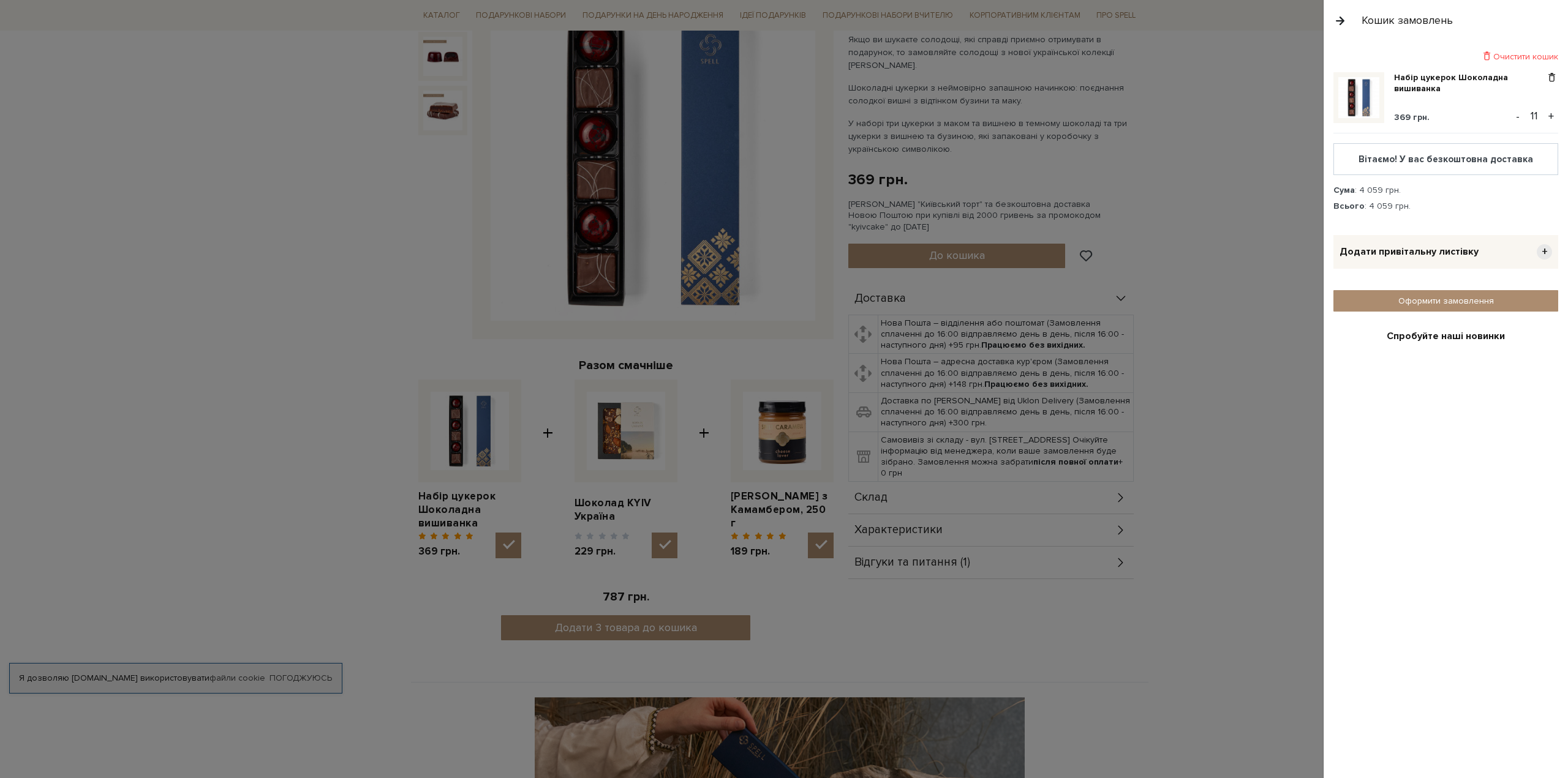
click at [1517, 117] on button "-" at bounding box center [1517, 116] width 12 height 18
click at [1219, 644] on div at bounding box center [784, 389] width 1568 height 778
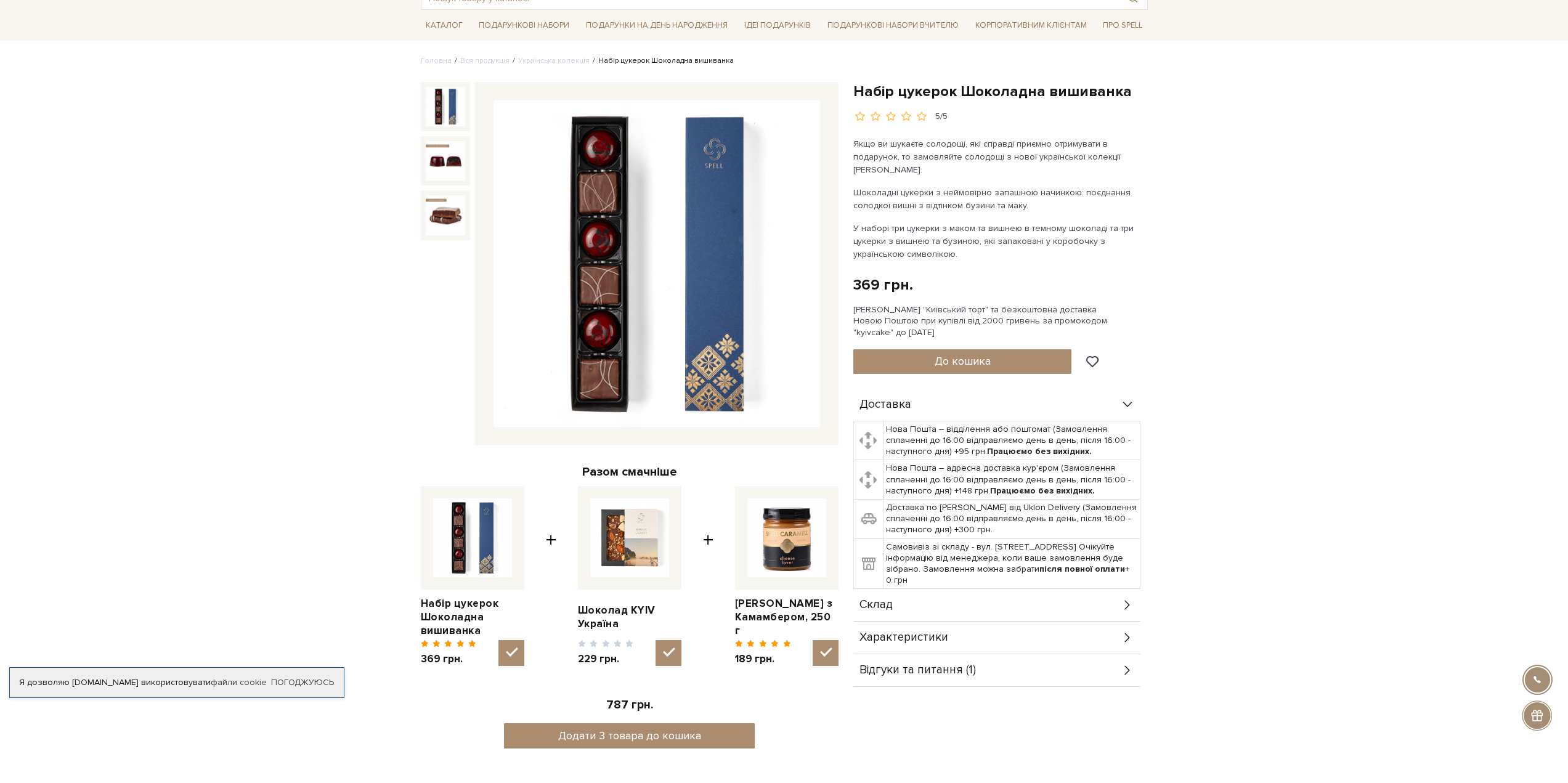
scroll to position [0, 0]
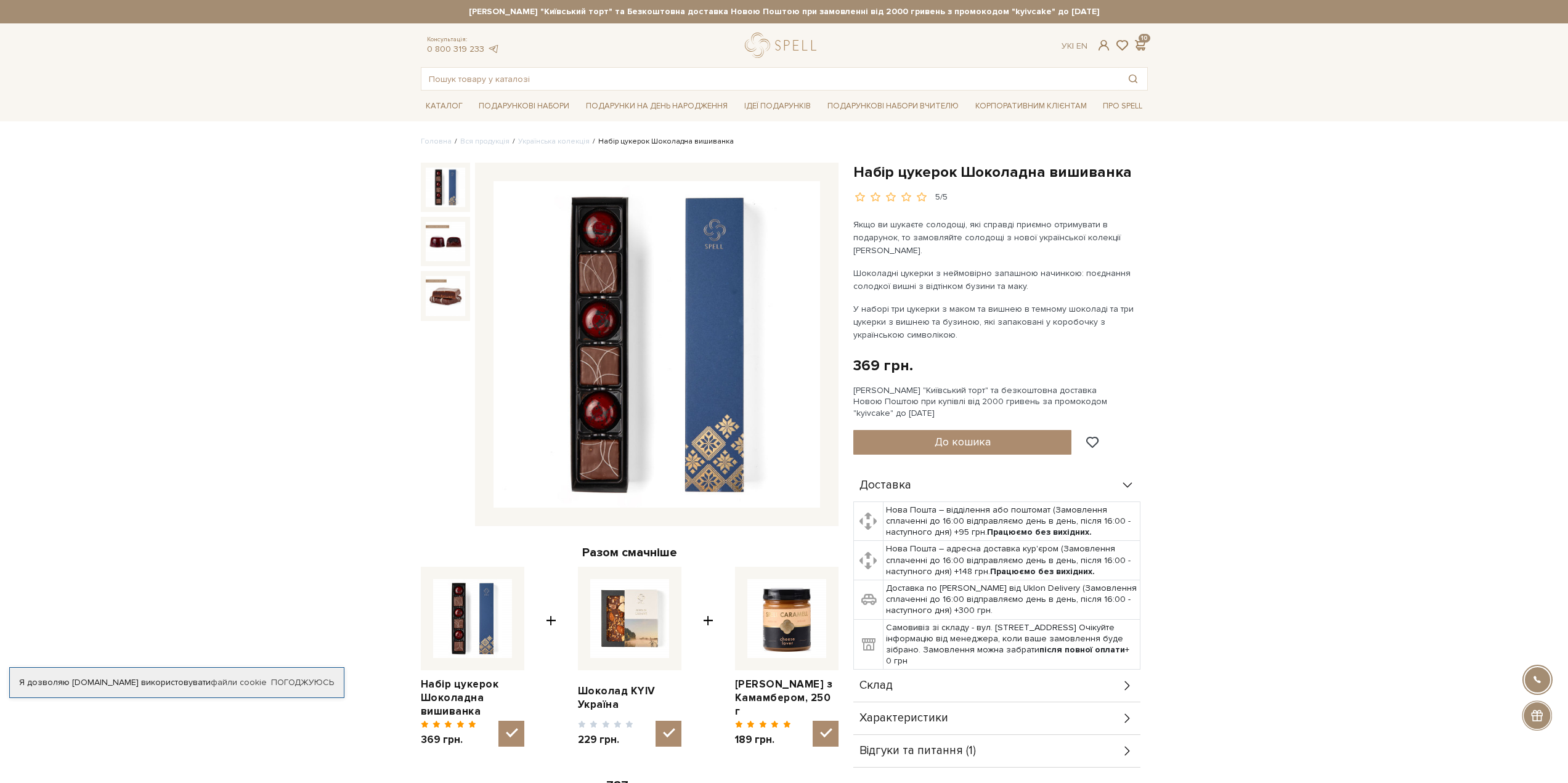
click at [1142, 38] on div "Консультація: 0 800 319 233 Ук | En | 10" at bounding box center [784, 45] width 742 height 25
click at [1142, 42] on span at bounding box center [1141, 46] width 15 height 13
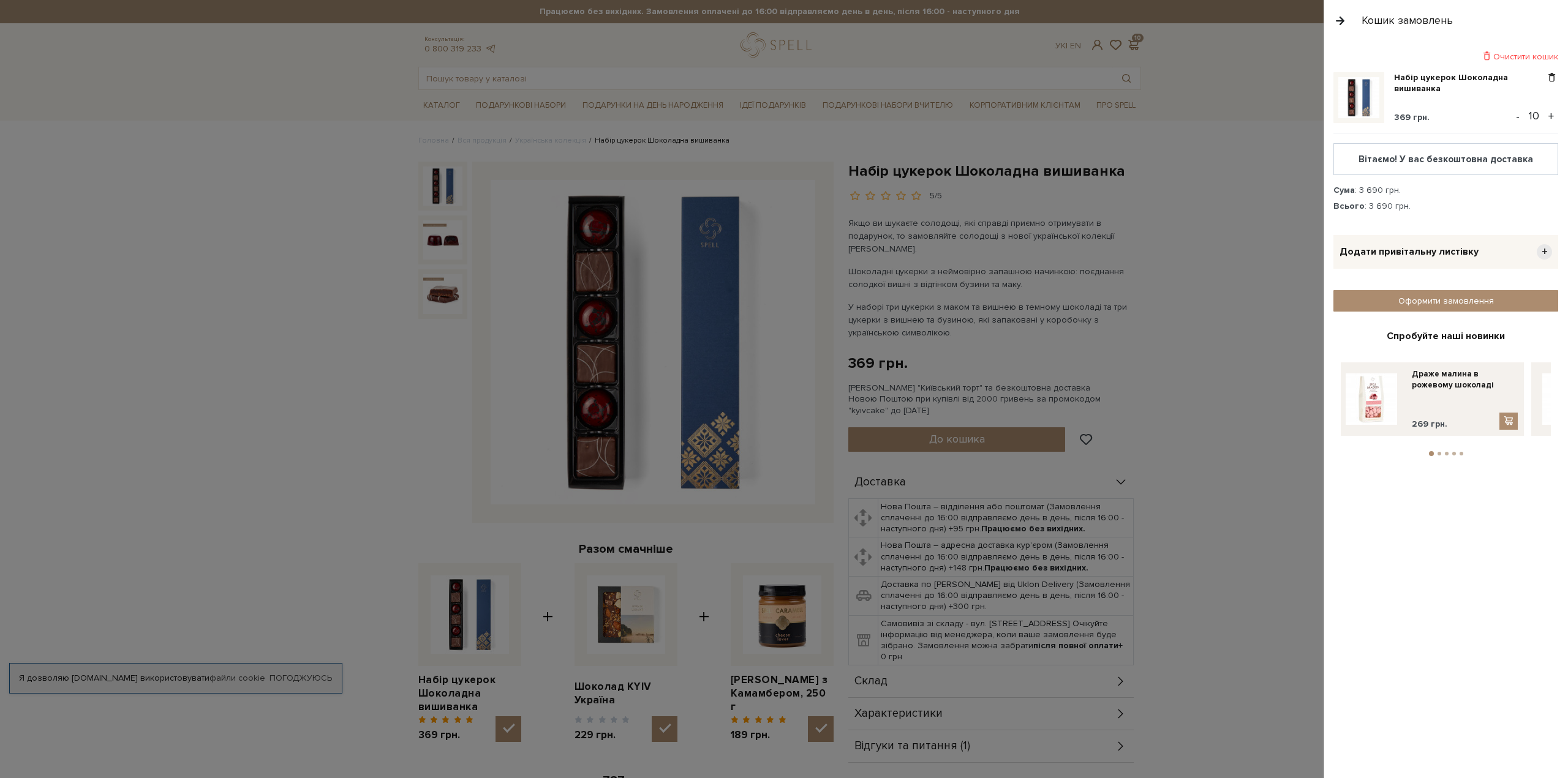
click at [1517, 120] on button "-" at bounding box center [1517, 116] width 12 height 18
click at [1247, 472] on div at bounding box center [784, 389] width 1568 height 778
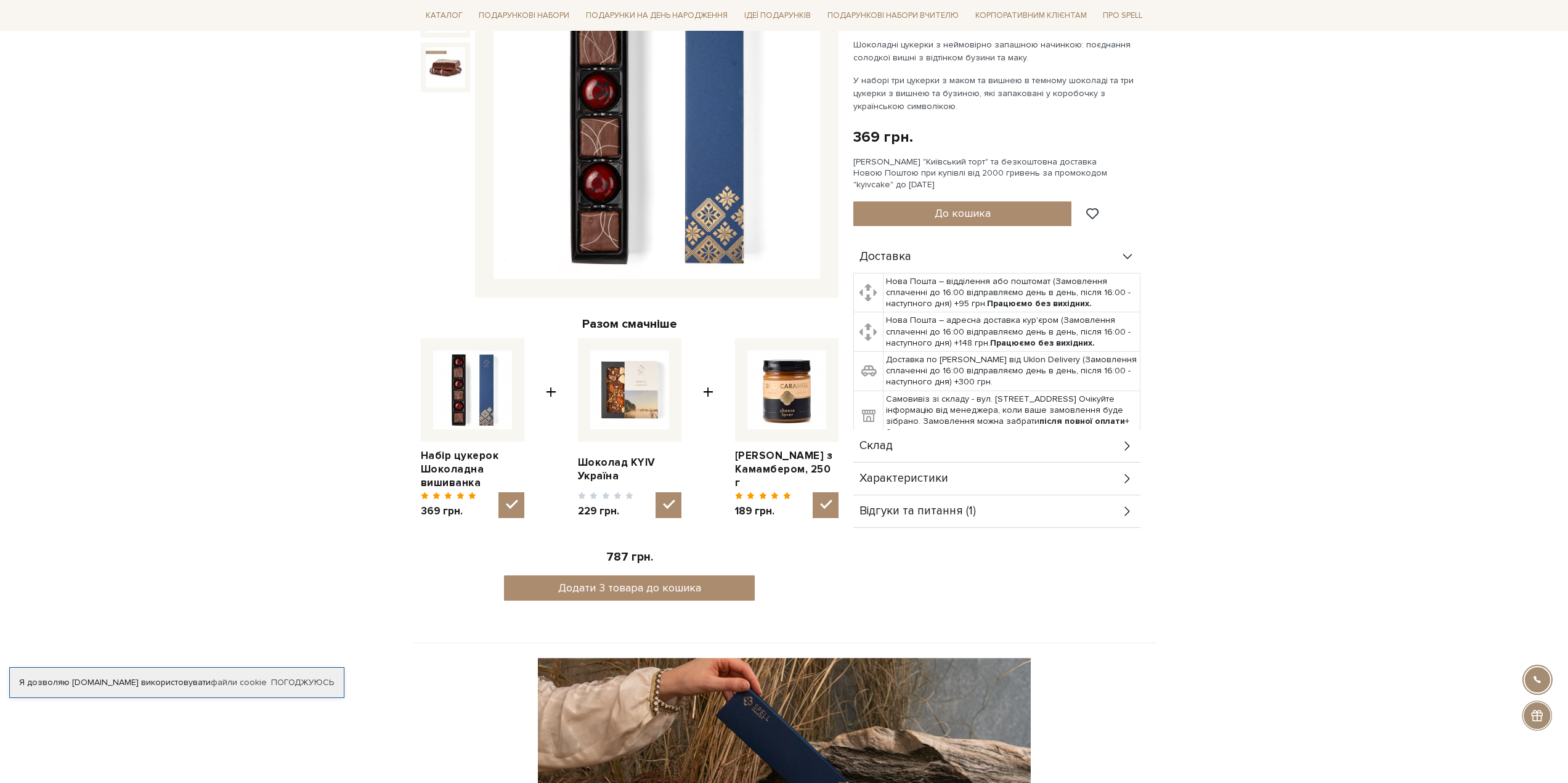
scroll to position [247, 0]
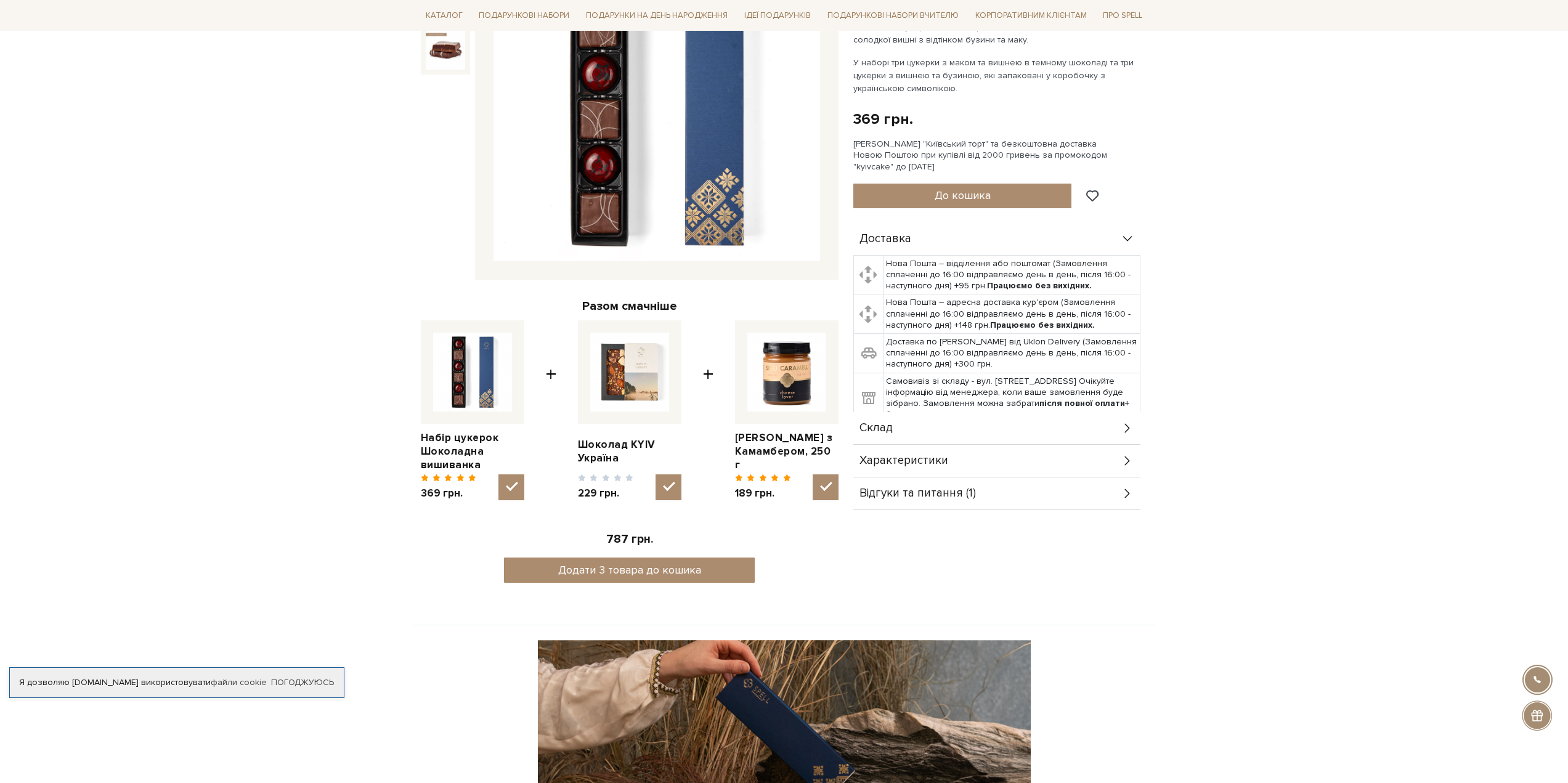
click at [630, 366] on img at bounding box center [630, 372] width 79 height 79
click at [655, 475] on input "checkbox" at bounding box center [668, 487] width 26 height 26
click at [630, 365] on img at bounding box center [630, 372] width 79 height 79
click at [655, 475] on input "checkbox" at bounding box center [668, 487] width 26 height 26
checkbox input "true"
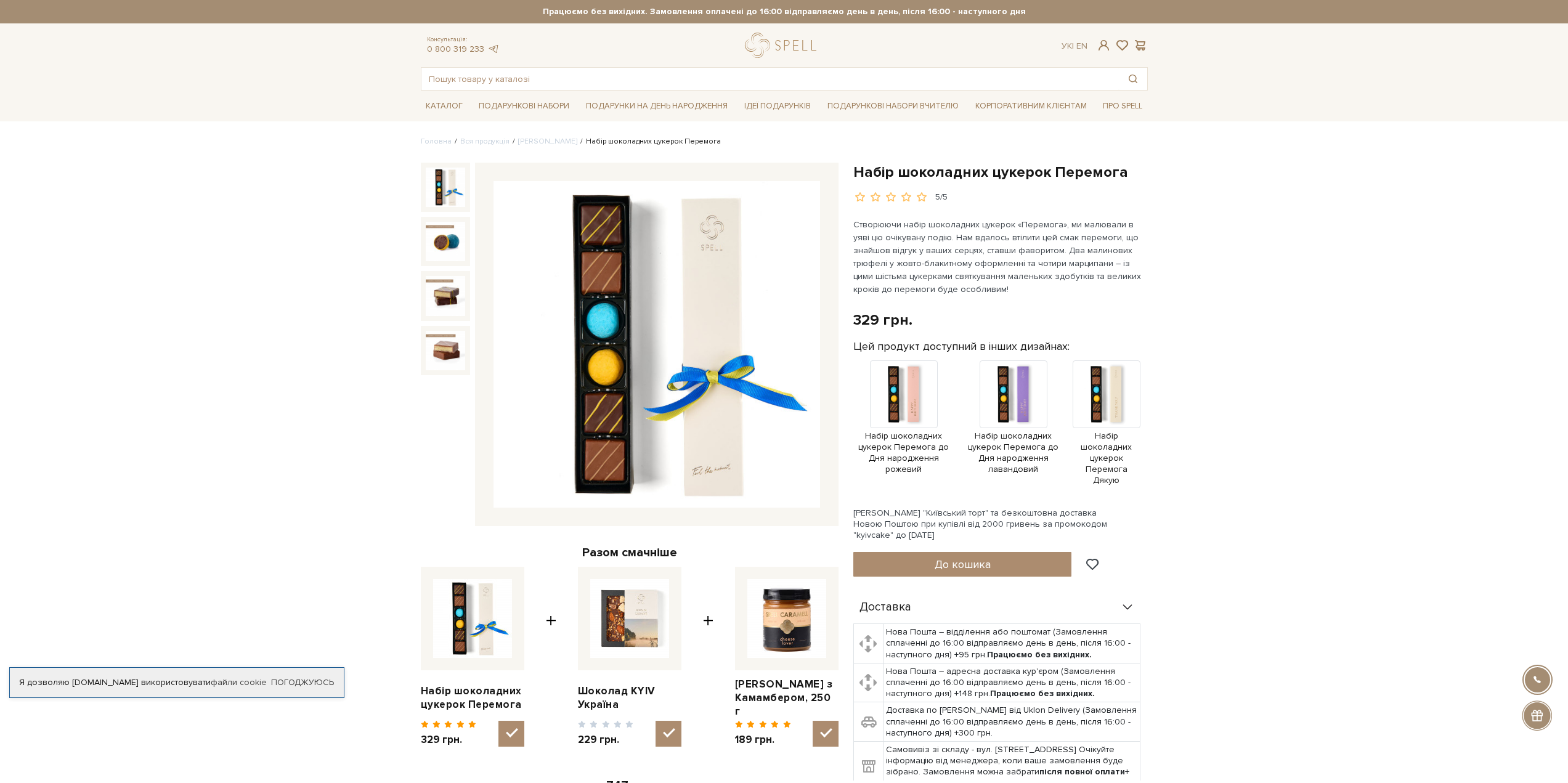
click at [446, 183] on img at bounding box center [445, 187] width 39 height 39
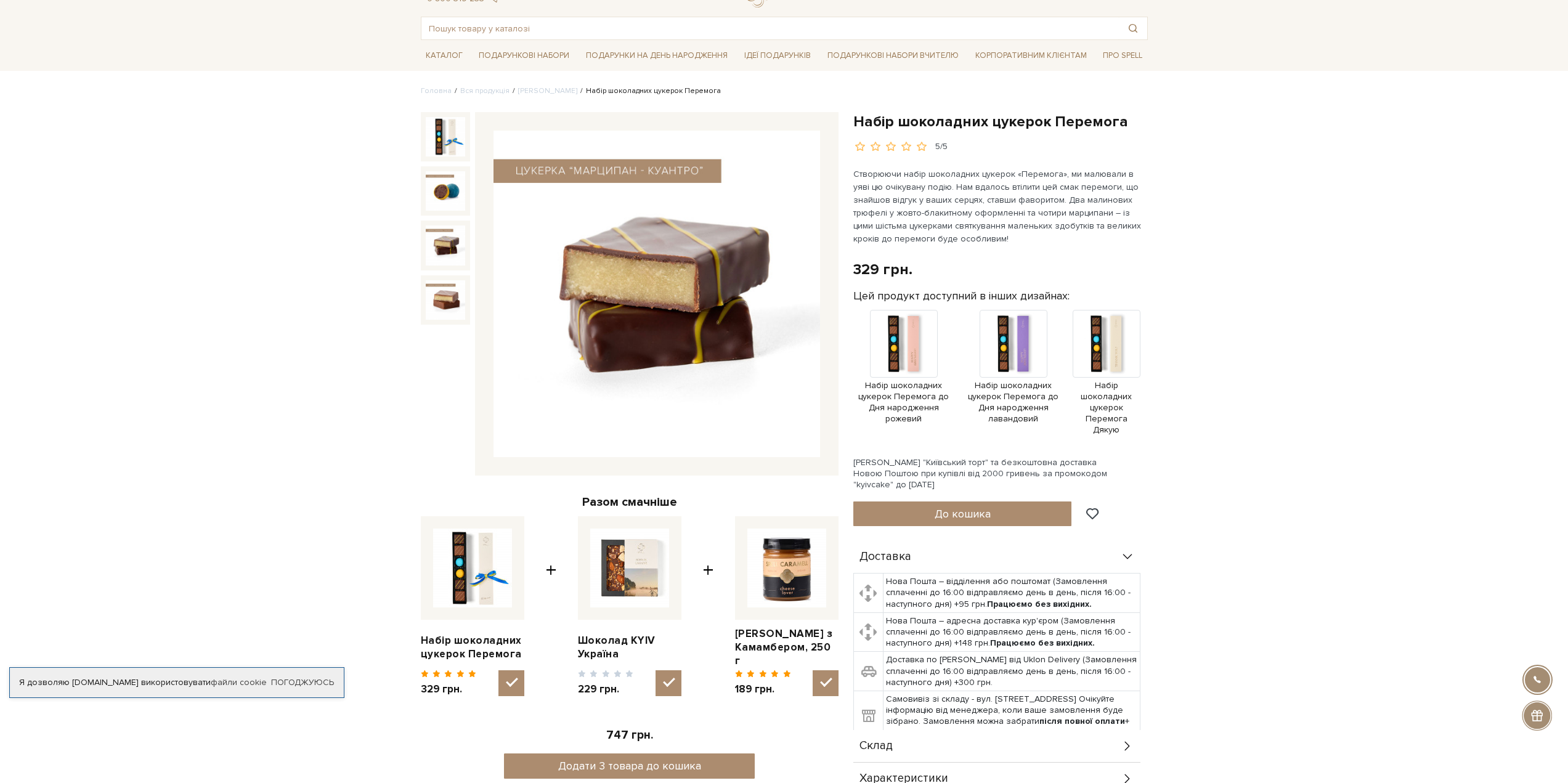
scroll to position [185, 0]
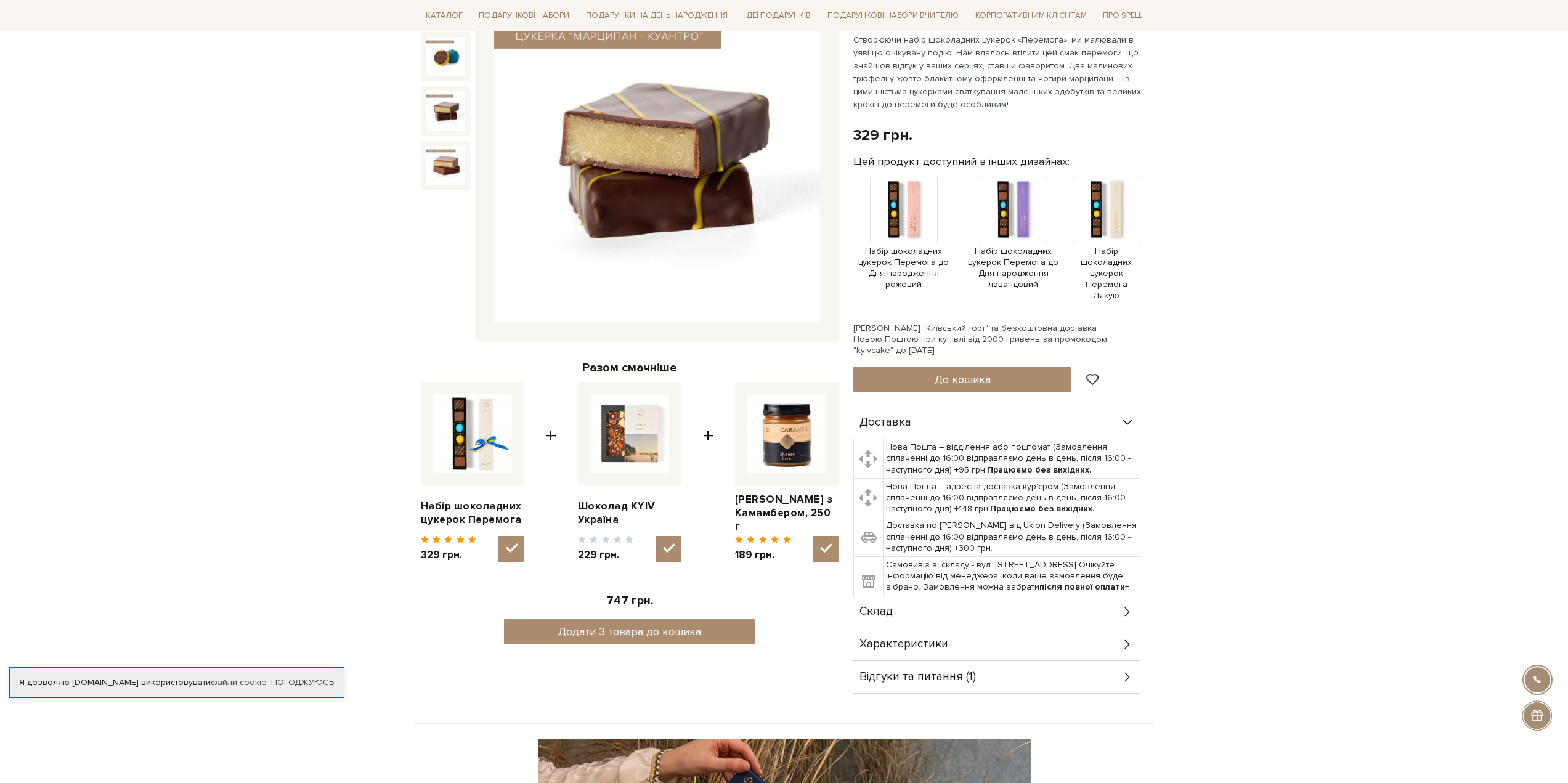
click at [670, 536] on input "checkbox" at bounding box center [668, 549] width 26 height 26
checkbox input "false"
click at [822, 536] on input "checkbox" at bounding box center [825, 549] width 26 height 26
checkbox input "false"
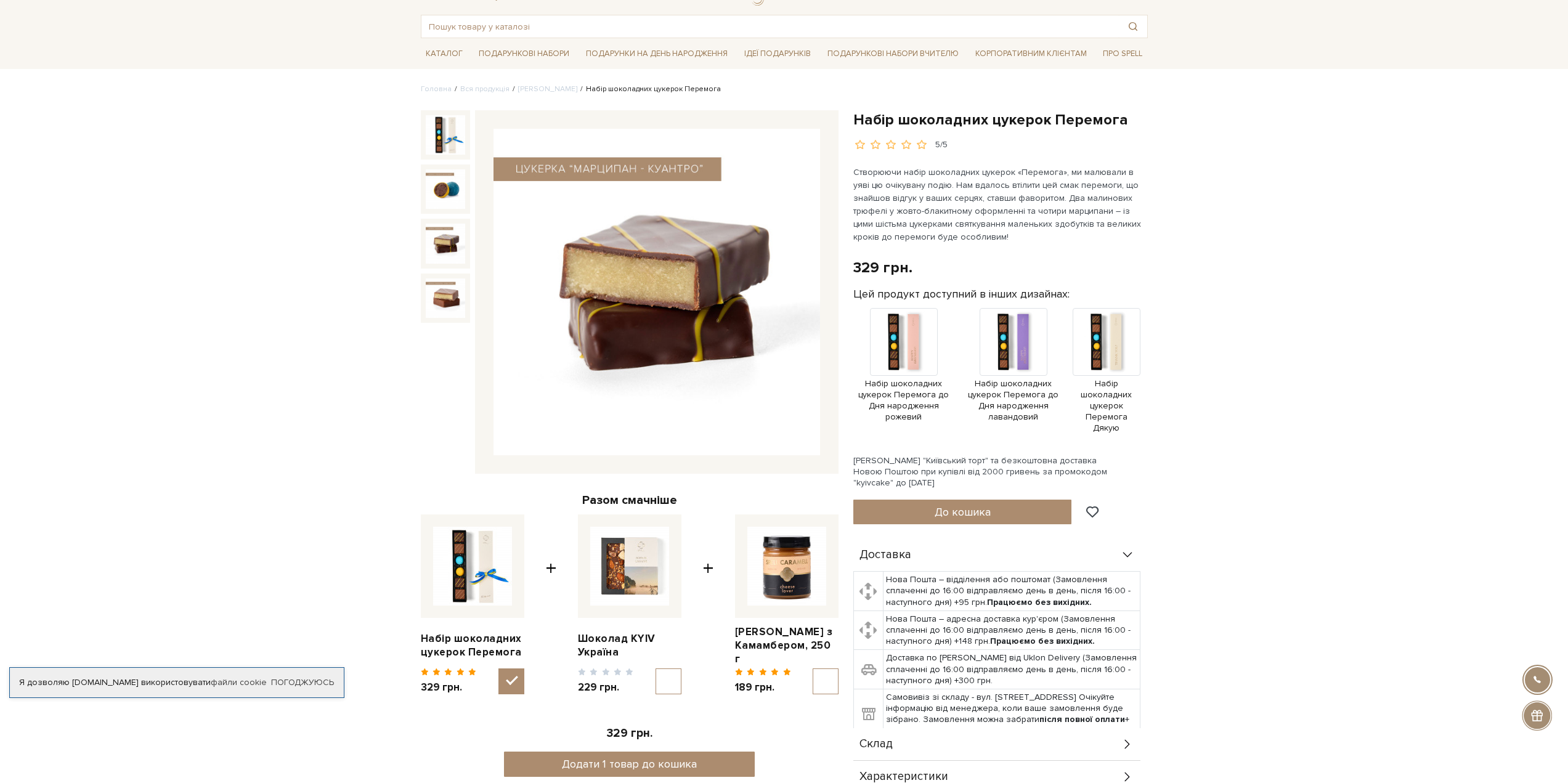
scroll to position [0, 0]
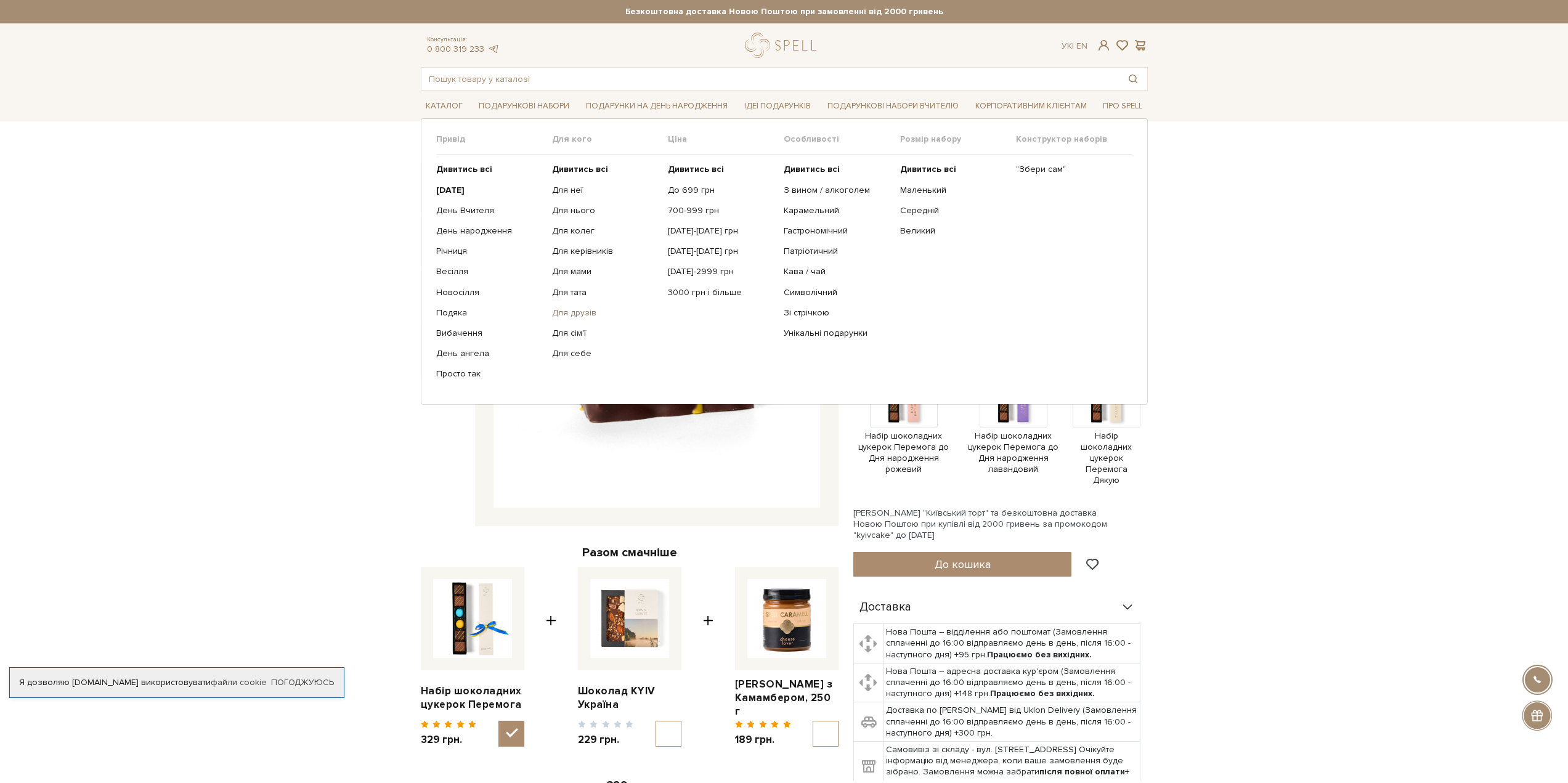
click at [574, 310] on link "Для друзів" at bounding box center [605, 312] width 107 height 11
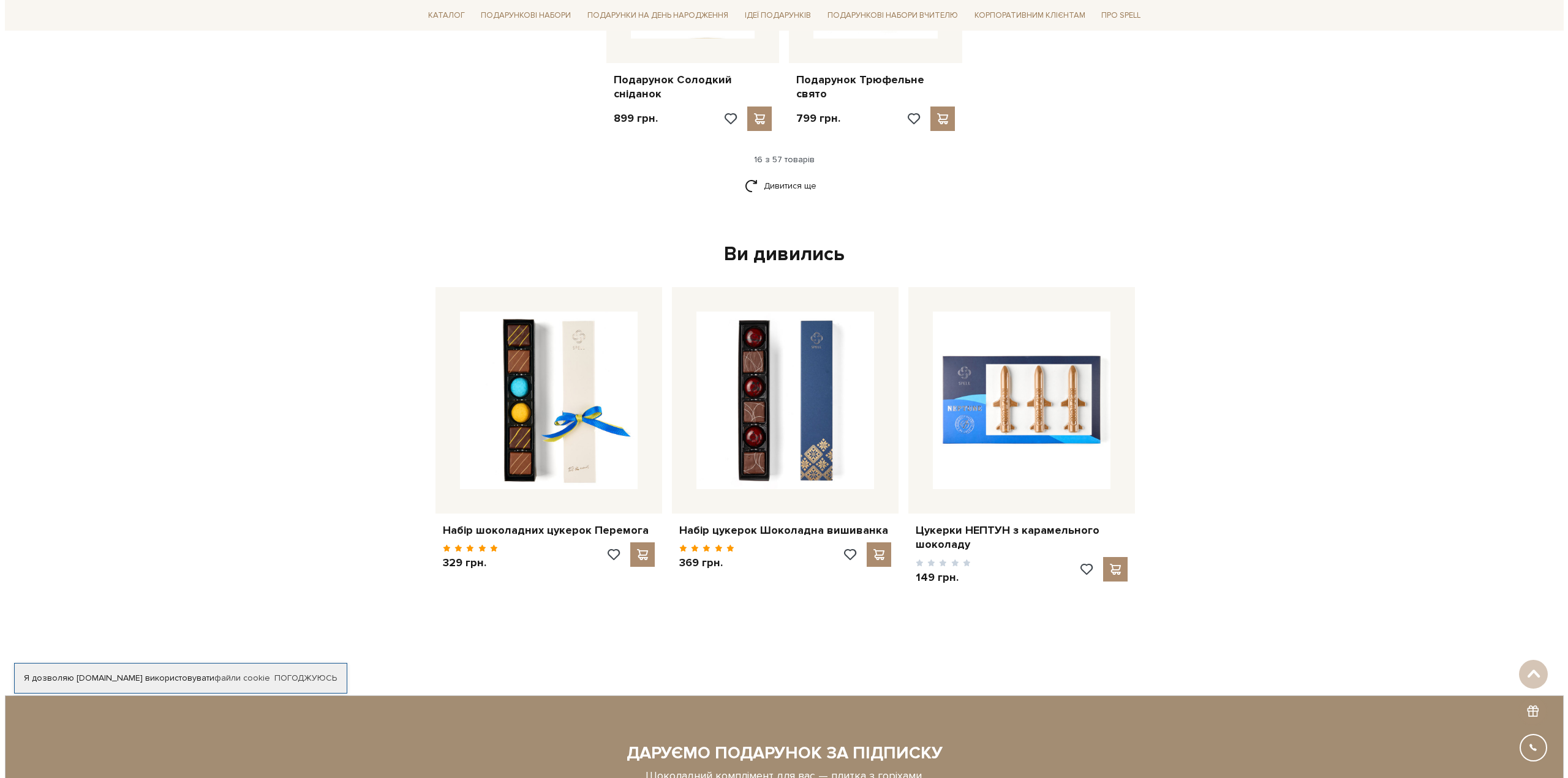
scroll to position [1654, 0]
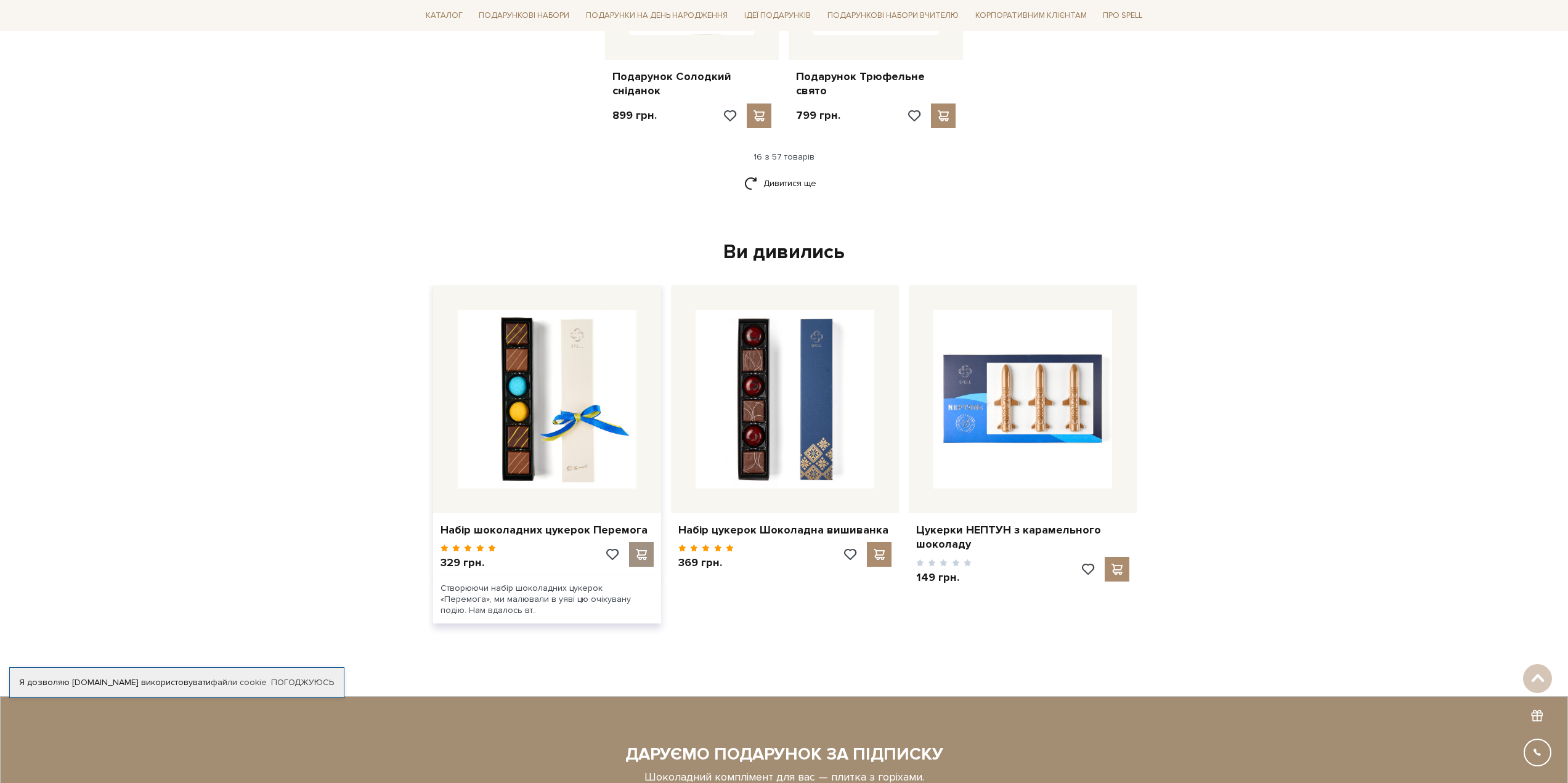
click at [640, 549] on span at bounding box center [641, 554] width 15 height 11
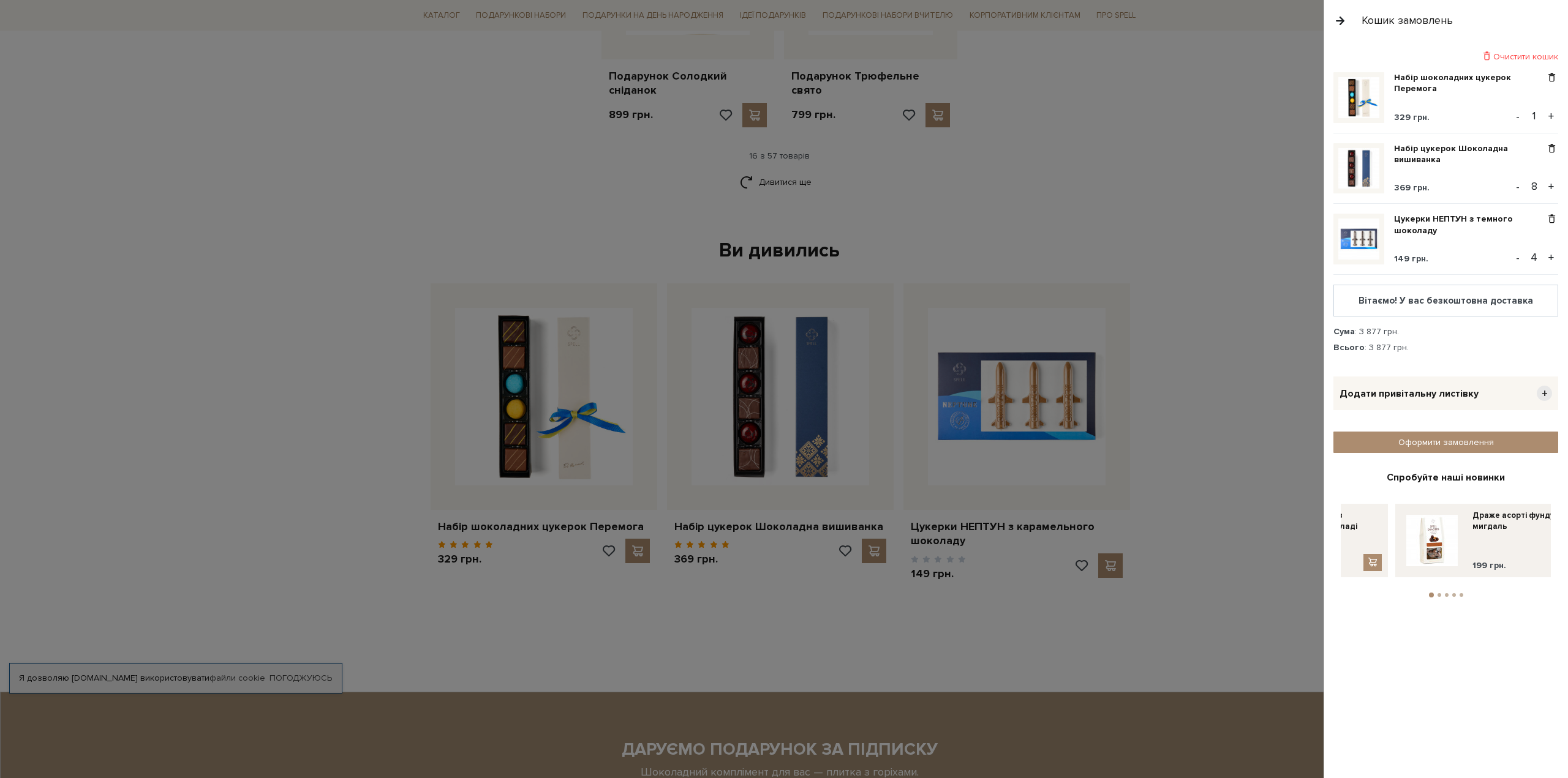
drag, startPoint x: 1523, startPoint y: 537, endPoint x: 1388, endPoint y: 531, distance: 135.1
drag, startPoint x: 1475, startPoint y: 540, endPoint x: 1339, endPoint y: 532, distance: 136.2
click at [1338, 533] on div "Спробуйте наші новинки Драже фундук в темному шоколаді з сіллю та вафельною кри…" at bounding box center [1446, 535] width 225 height 127
drag, startPoint x: 1456, startPoint y: 531, endPoint x: 1345, endPoint y: 524, distance: 111.2
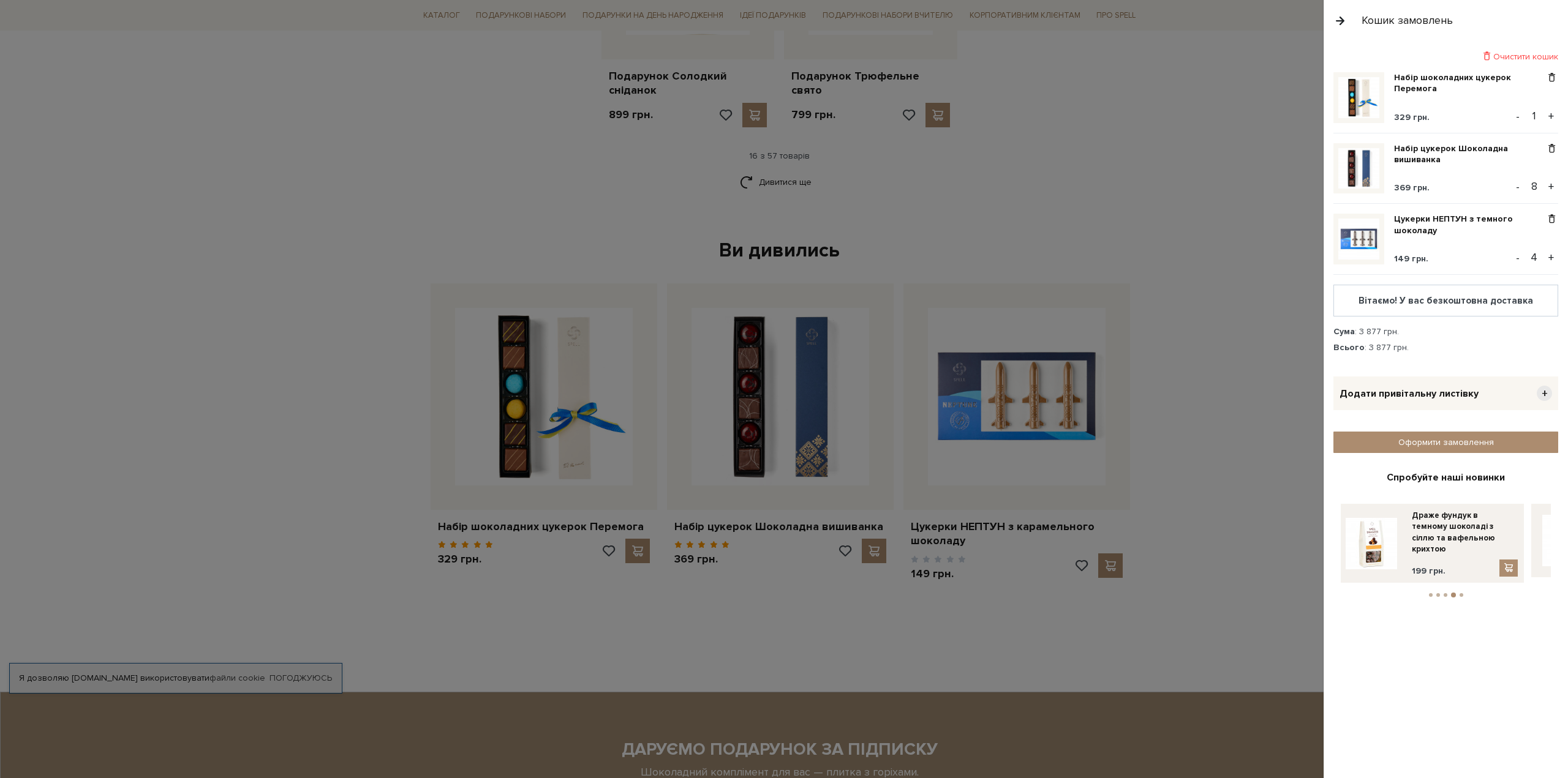
click at [1331, 524] on div "Очистити кошик Набір шоколадних цукерок Перемога 329 грн. - 1 + Набір цукерок Ш…" at bounding box center [1445, 410] width 244 height 737
drag, startPoint x: 1501, startPoint y: 531, endPoint x: 1333, endPoint y: 539, distance: 168.2
click at [1333, 539] on div "Очистити кошик Набір шоколадних цукерок Перемога 329 грн. - 1 + Набір цукерок Ш…" at bounding box center [1445, 410] width 244 height 737
drag, startPoint x: 1475, startPoint y: 533, endPoint x: 1322, endPoint y: 532, distance: 153.0
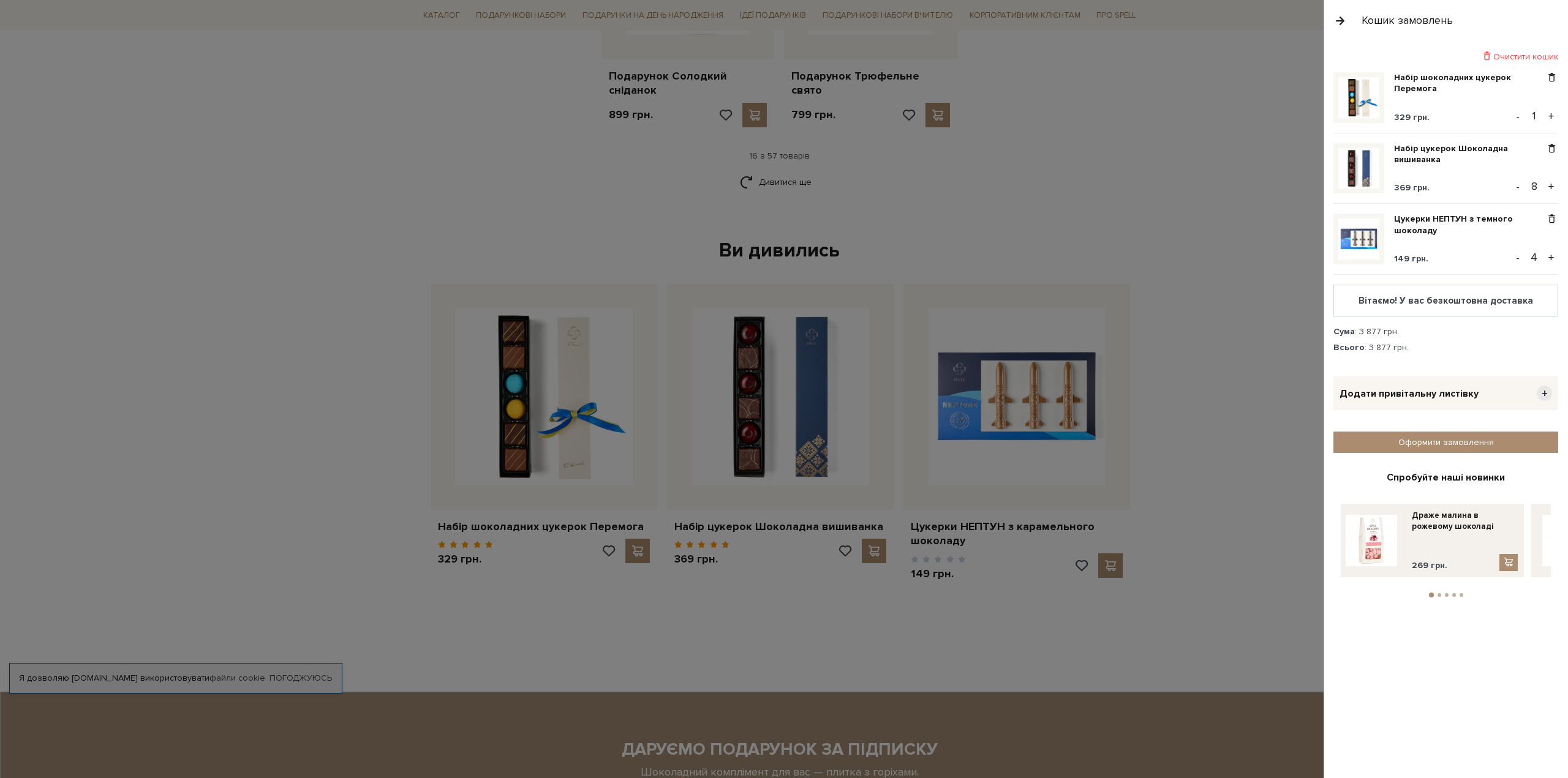
click at [1552, 114] on button "+" at bounding box center [1551, 116] width 14 height 18
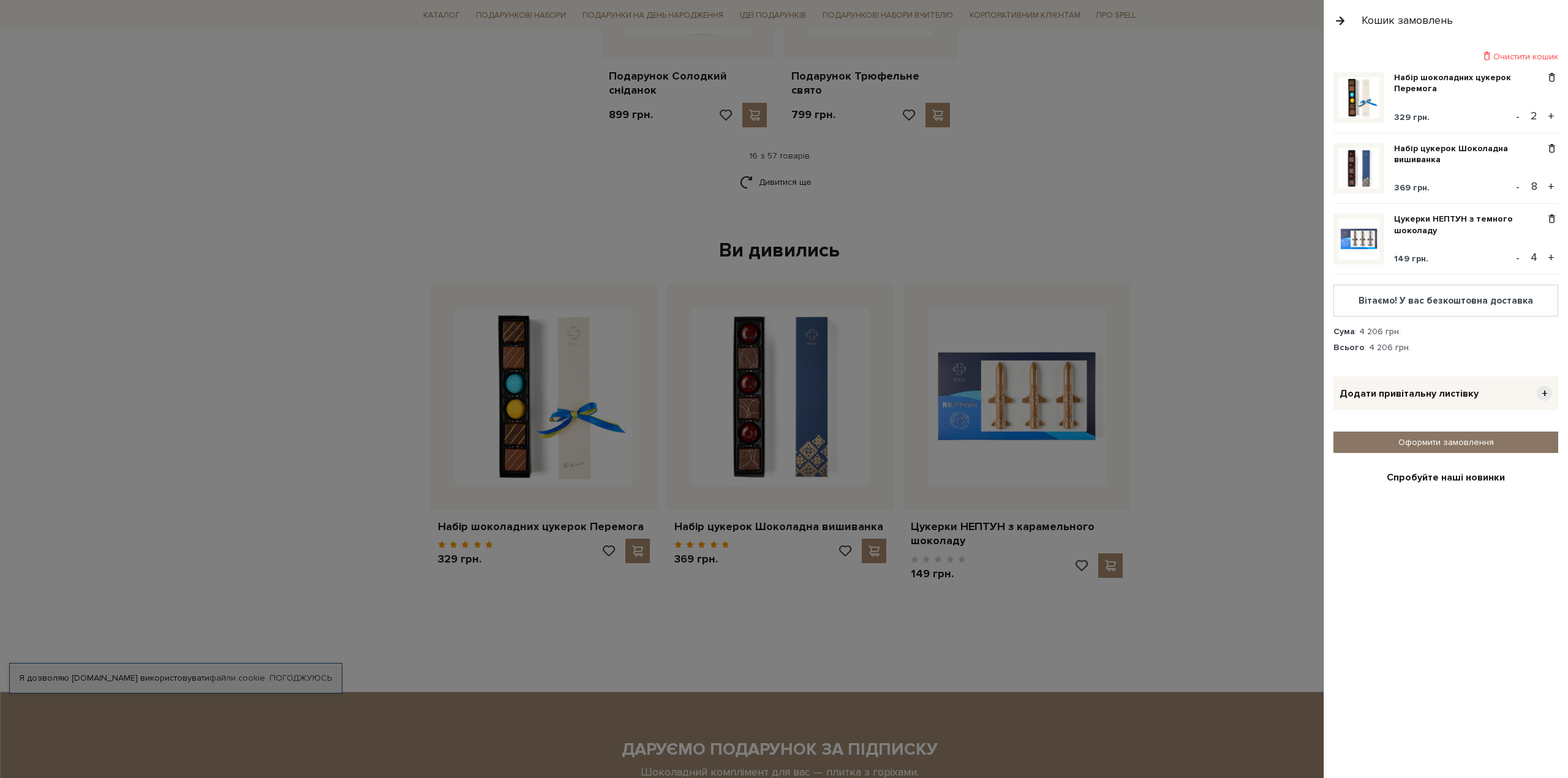
click at [1460, 436] on link "Оформити замовлення" at bounding box center [1446, 443] width 225 height 22
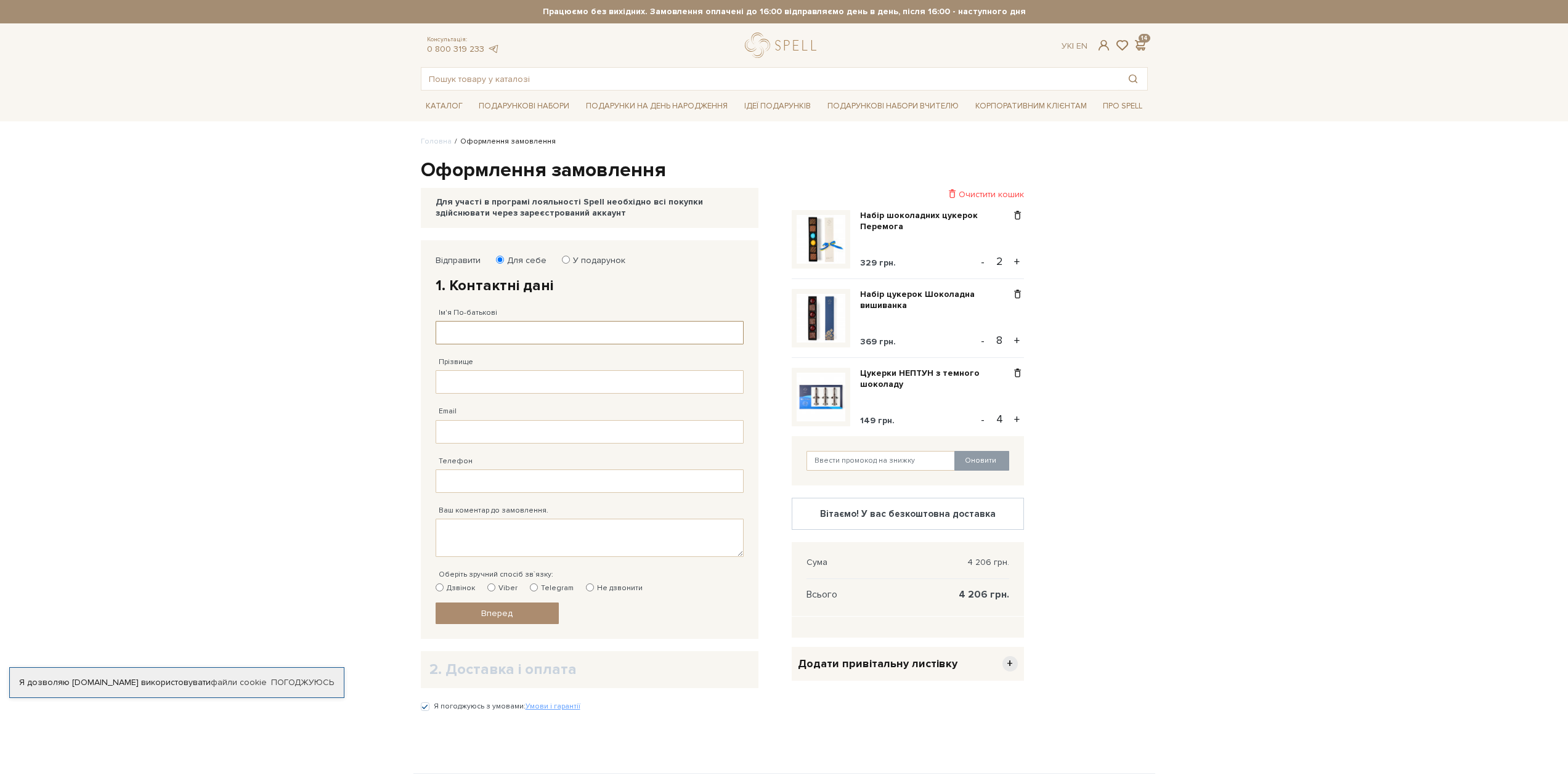
click at [518, 333] on input "Ім'я По-батькові" at bounding box center [590, 332] width 308 height 23
type input "D"
type input "[PERSON_NAME]"
click at [475, 389] on input "Прізвище" at bounding box center [590, 382] width 308 height 23
type input "[PERSON_NAME]"
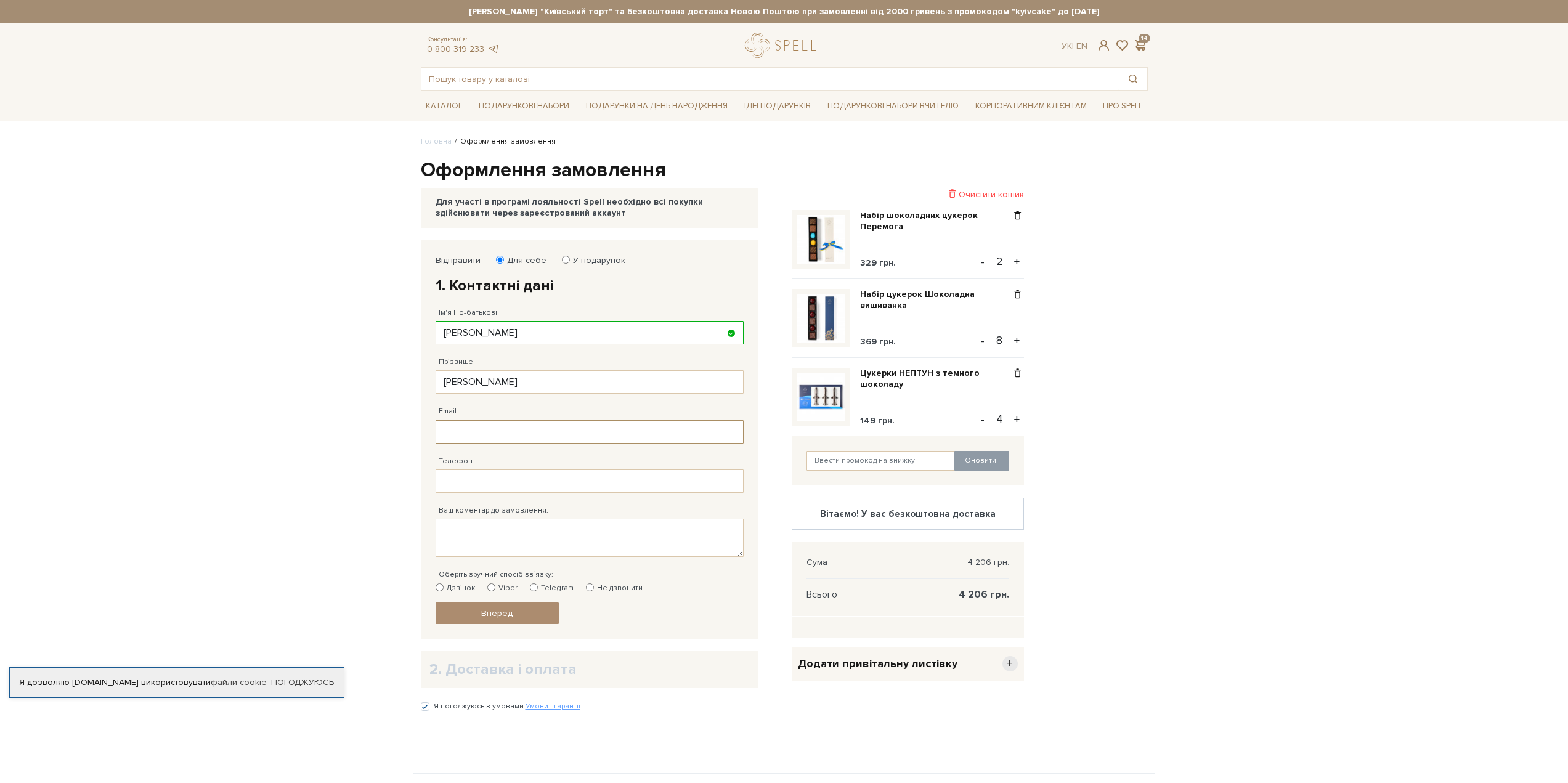
click at [494, 426] on input "Email" at bounding box center [590, 432] width 308 height 23
type input "[EMAIL_ADDRESS][DOMAIN_NAME]"
type input "[PHONE_NUMBER]"
click at [586, 586] on input "Не дзвонити" at bounding box center [590, 588] width 8 height 8
radio input "true"
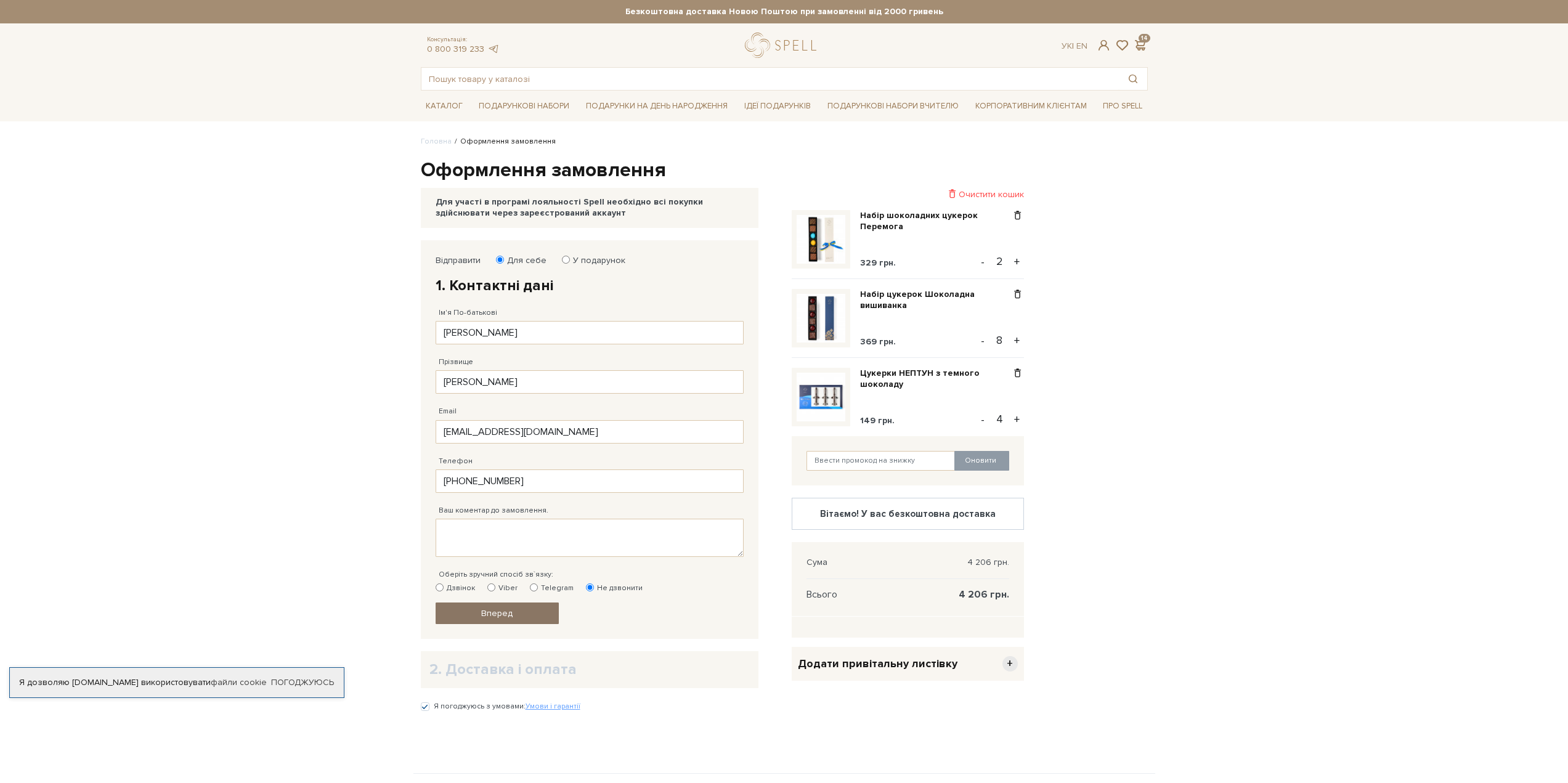
click at [507, 609] on span "Вперед" at bounding box center [497, 613] width 32 height 11
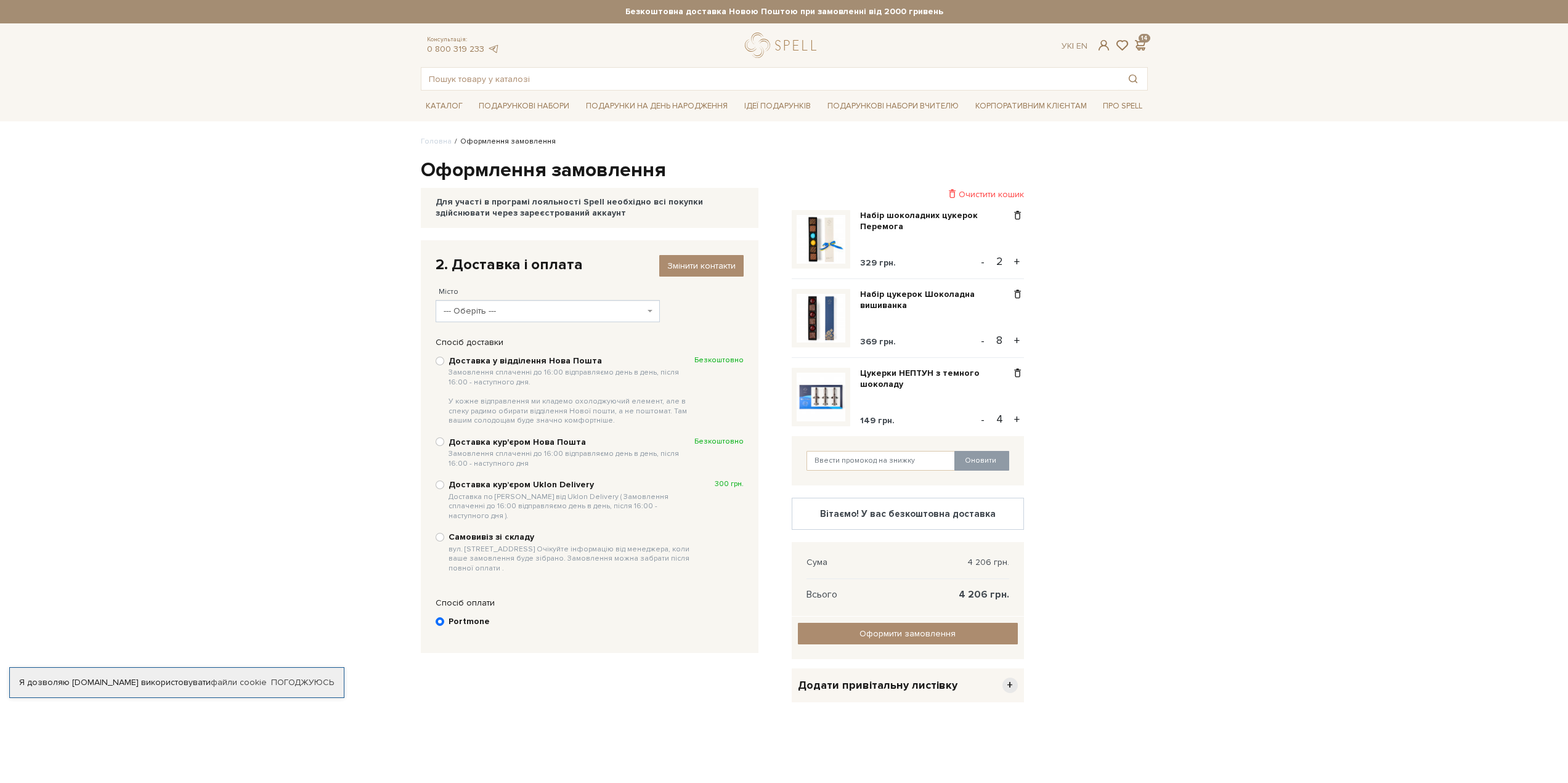
scroll to position [223, 0]
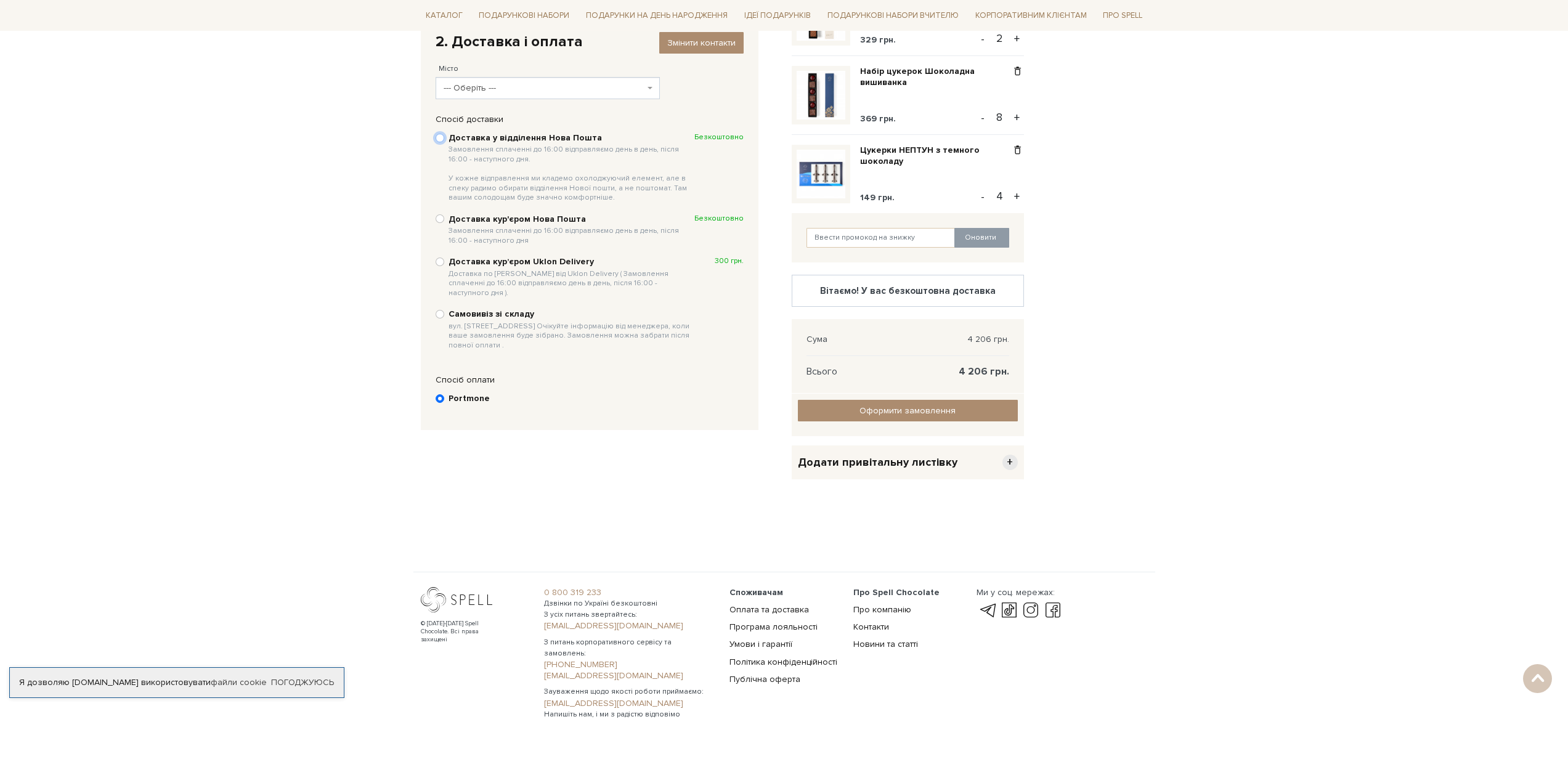
click at [443, 138] on input "Доставка у відділення Нова Пошта Замовлення сплаченні до 16:00 відправляємо ден…" at bounding box center [440, 138] width 8 height 8
radio input "true"
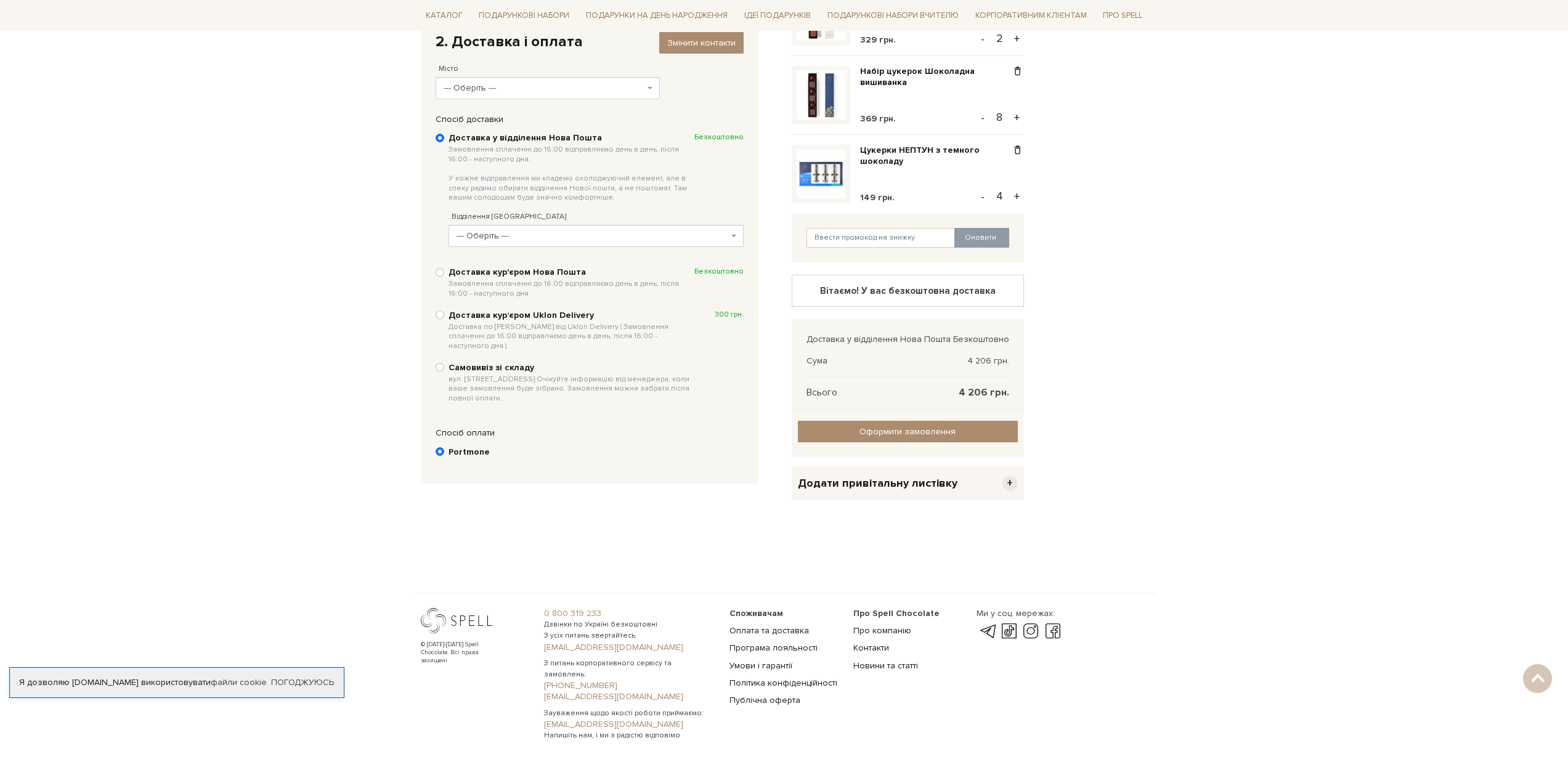
scroll to position [181, 0]
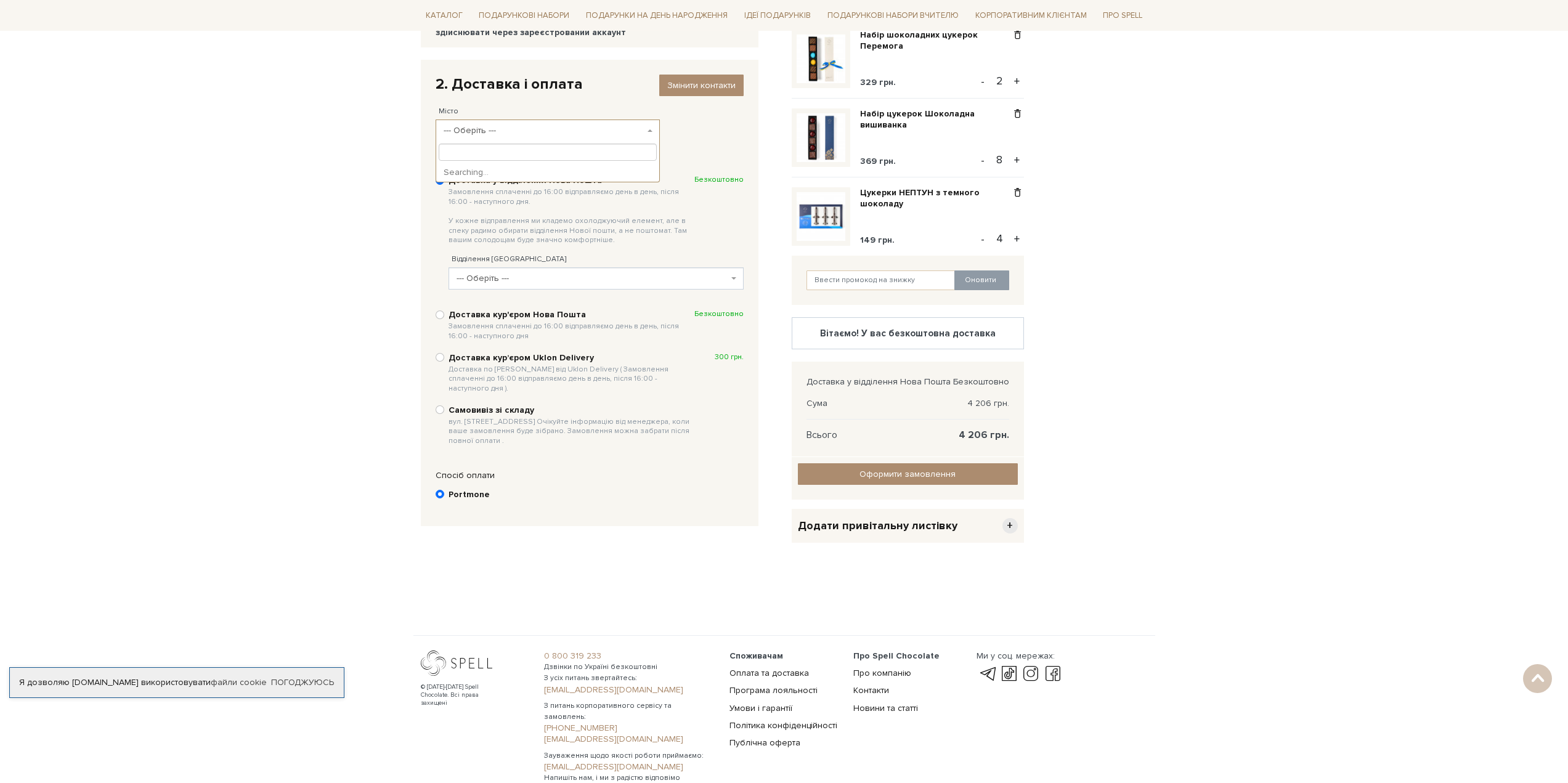
click at [605, 132] on span "--- Оберіть ---" at bounding box center [545, 130] width 202 height 12
type input "білогоро"
select select "Білогородка (Київська обл.)"
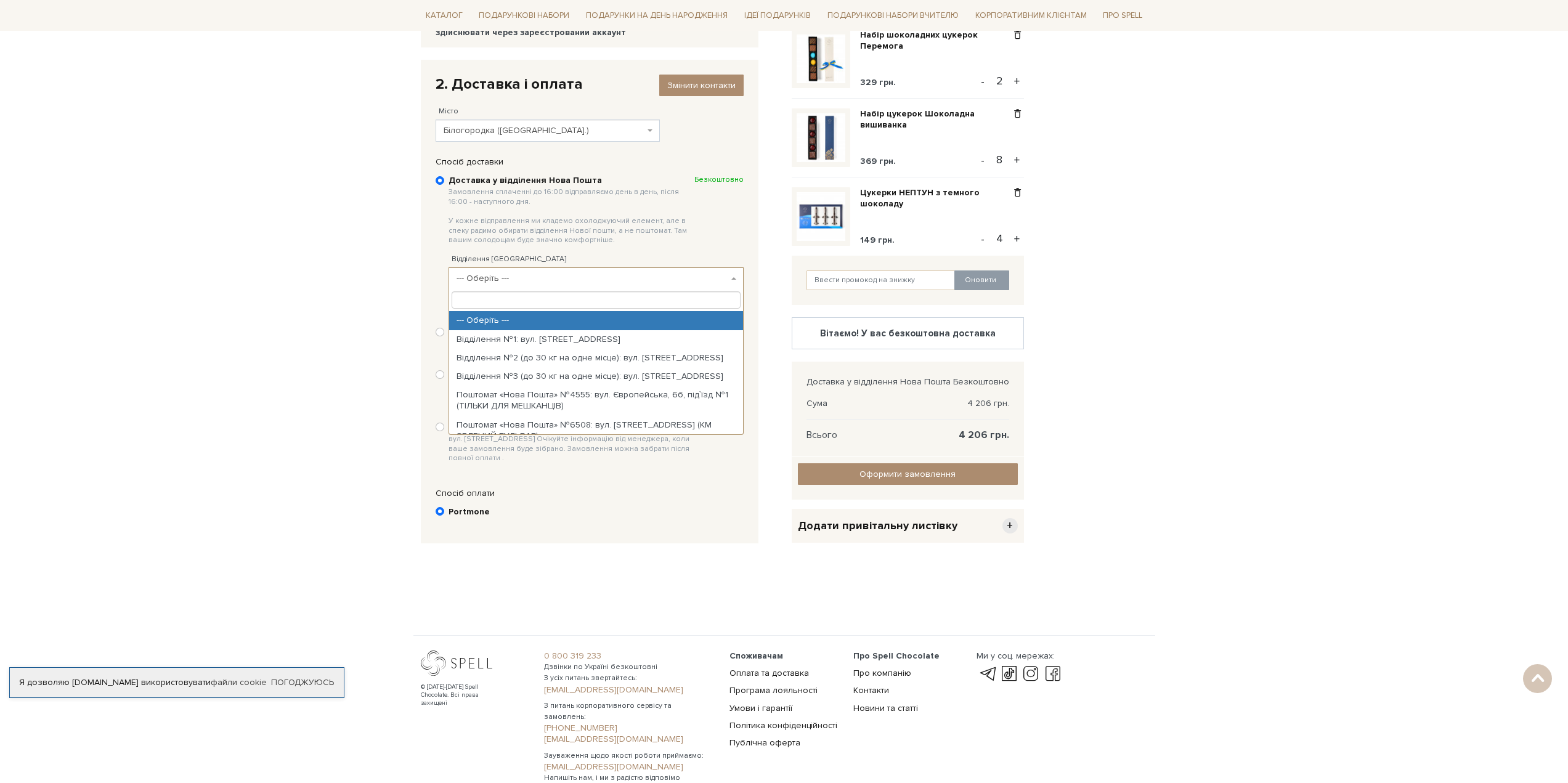
click at [582, 282] on span "--- Оберіть ---" at bounding box center [592, 278] width 271 height 12
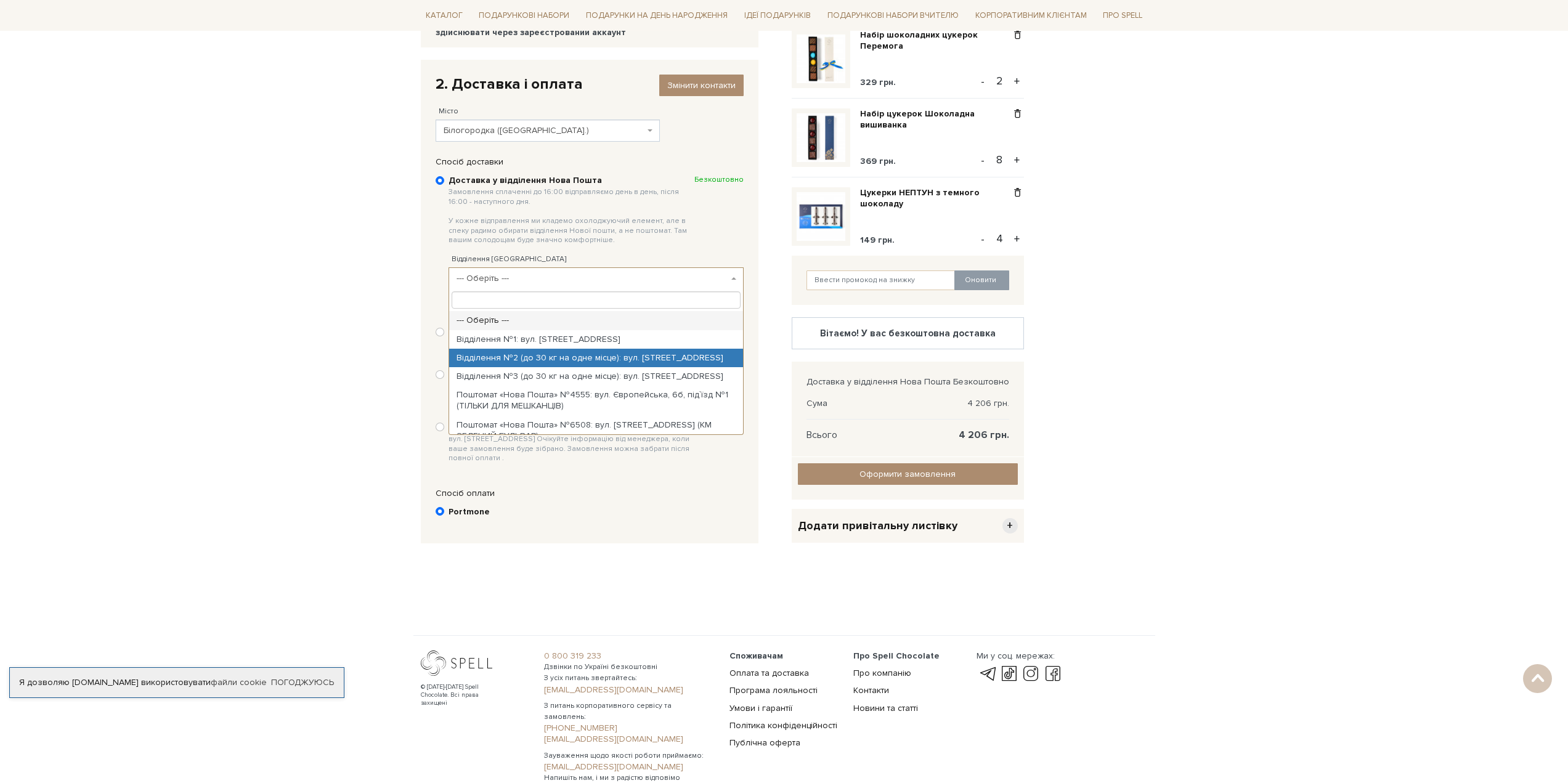
select select "Відділення №2 (до 30 кг на одне місце): вул. Київська, 94"
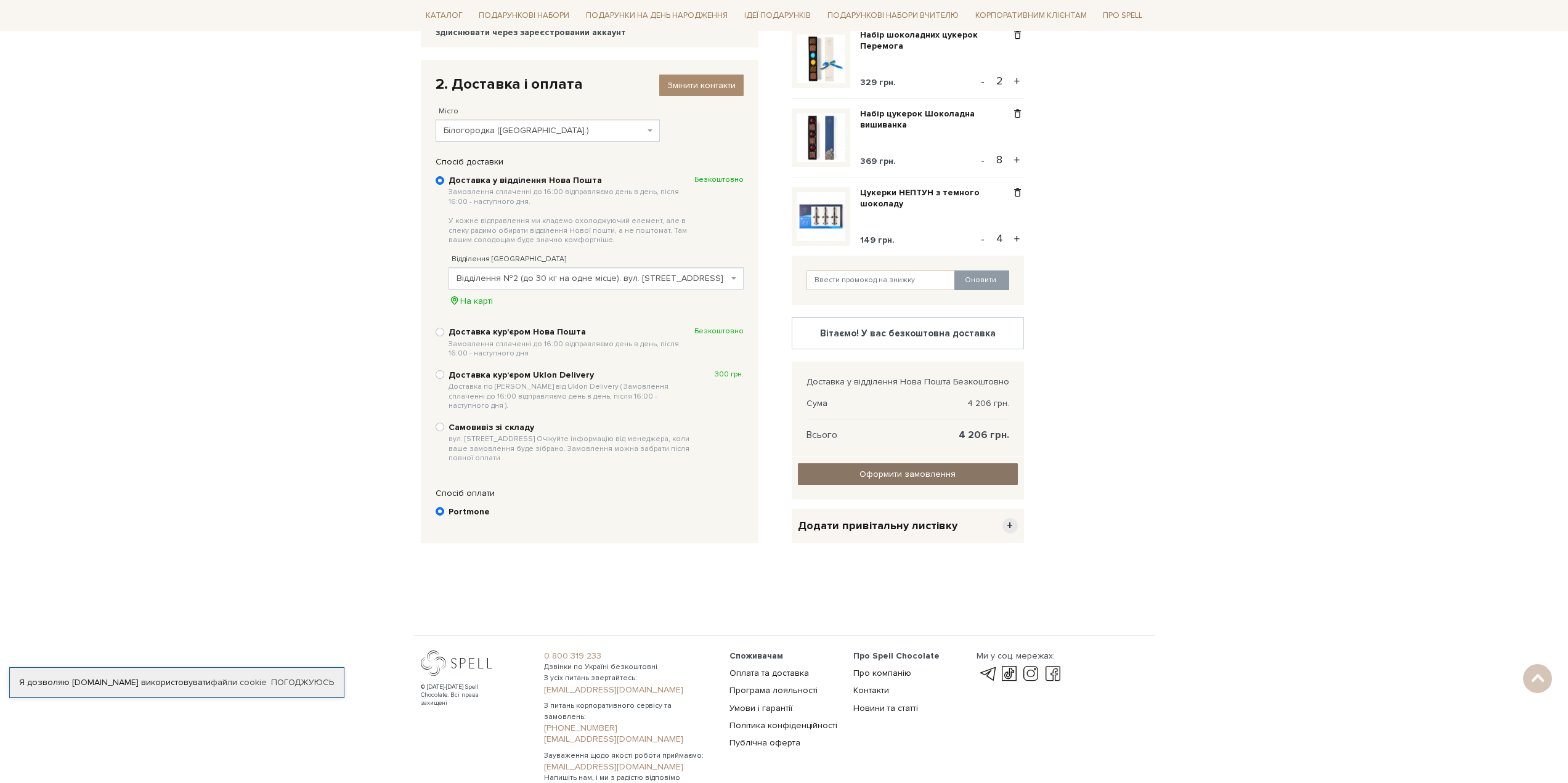
click at [882, 472] on input "Оформити замовлення" at bounding box center [908, 474] width 220 height 22
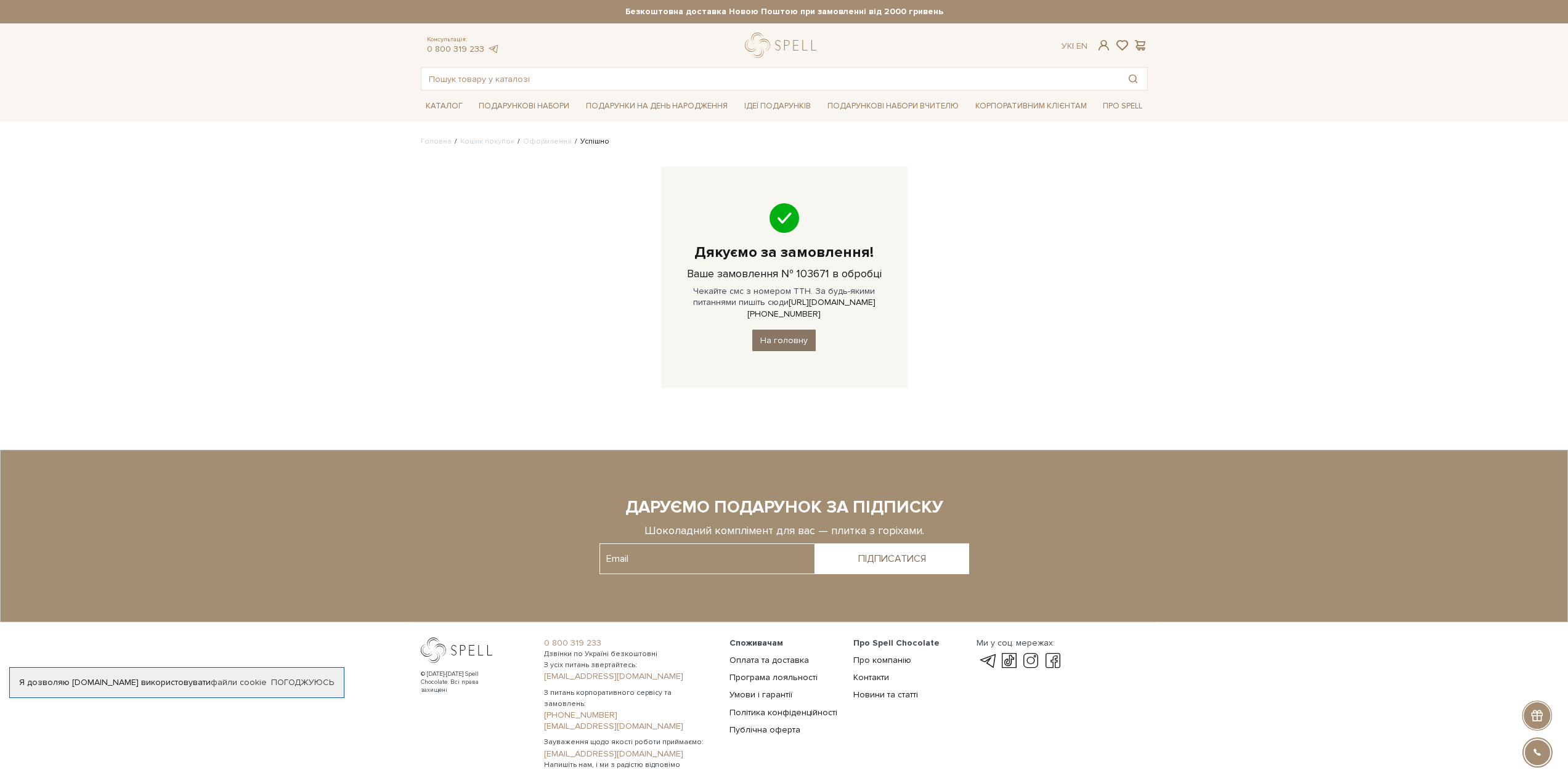
click at [788, 332] on link "На головну" at bounding box center [784, 341] width 63 height 22
